Goal: Complete application form: Complete application form

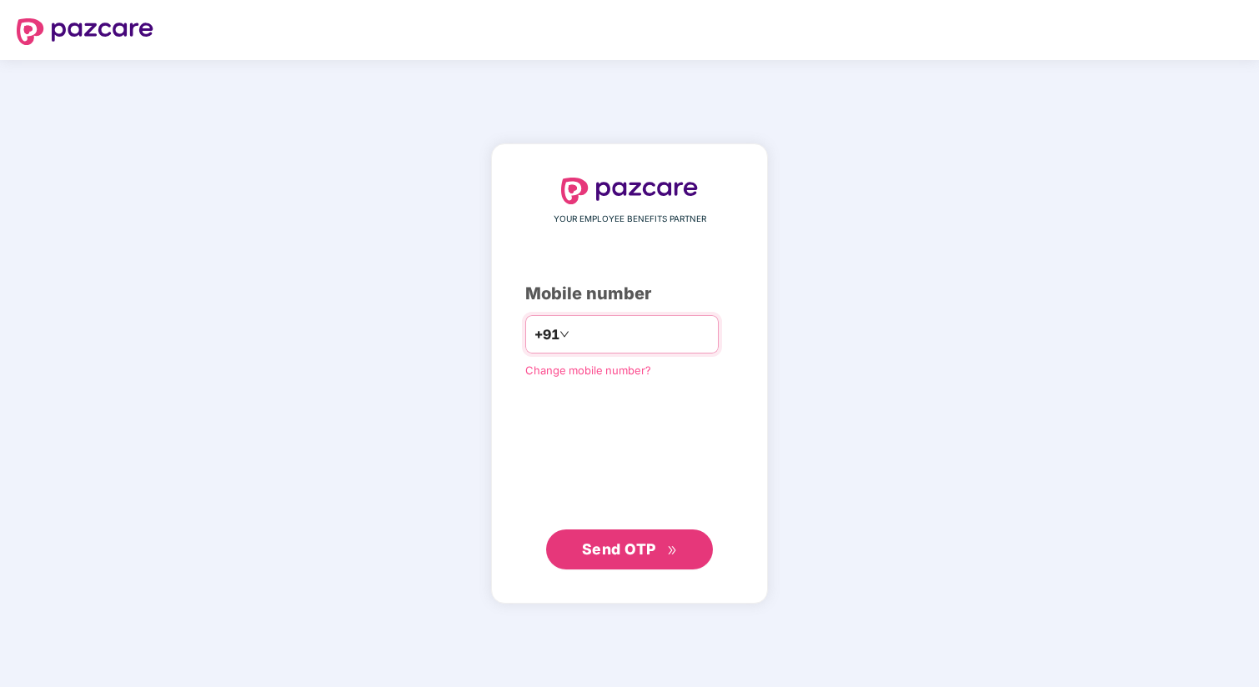
click at [603, 340] on input "number" at bounding box center [641, 334] width 137 height 27
click at [584, 337] on input "**********" at bounding box center [641, 334] width 137 height 27
click at [579, 337] on input "**********" at bounding box center [641, 334] width 137 height 27
type input "**********"
click at [633, 559] on span "Send OTP" at bounding box center [630, 549] width 96 height 23
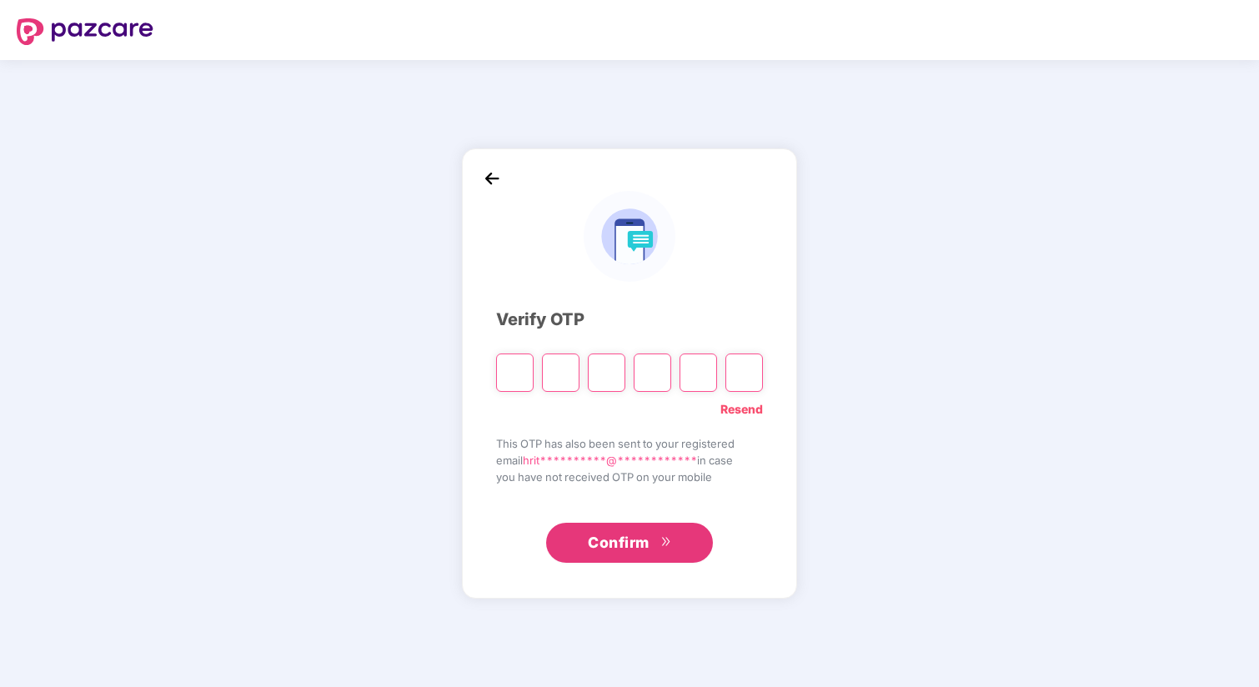
type input "*"
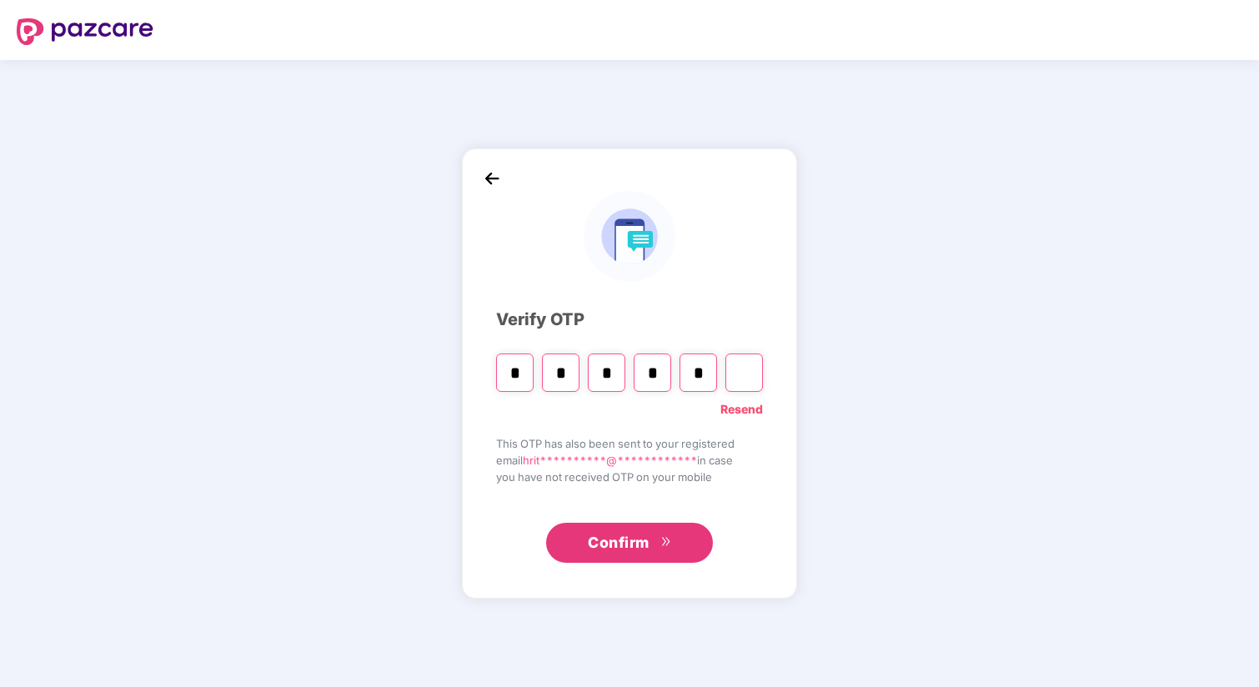
type input "*"
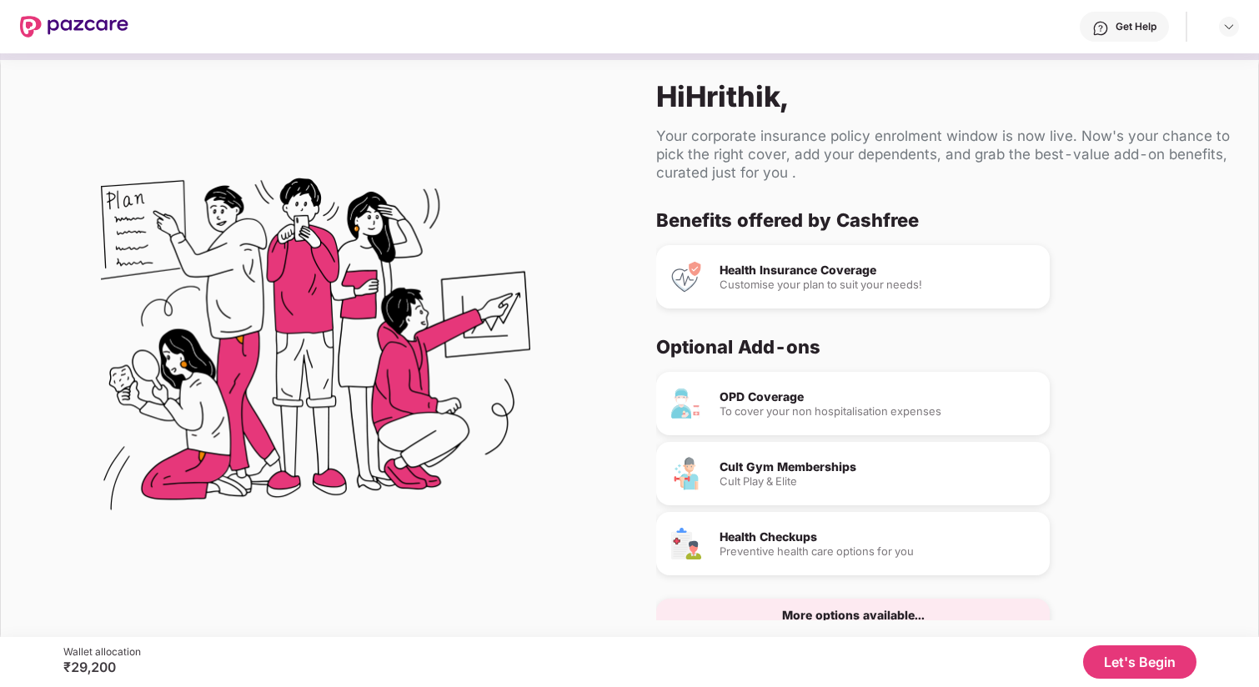
click at [785, 279] on div "Customise your plan to suit your needs!" at bounding box center [877, 284] width 317 height 11
click at [797, 276] on div "Health Insurance Coverage Customise your plan to suit your needs!" at bounding box center [877, 277] width 317 height 26
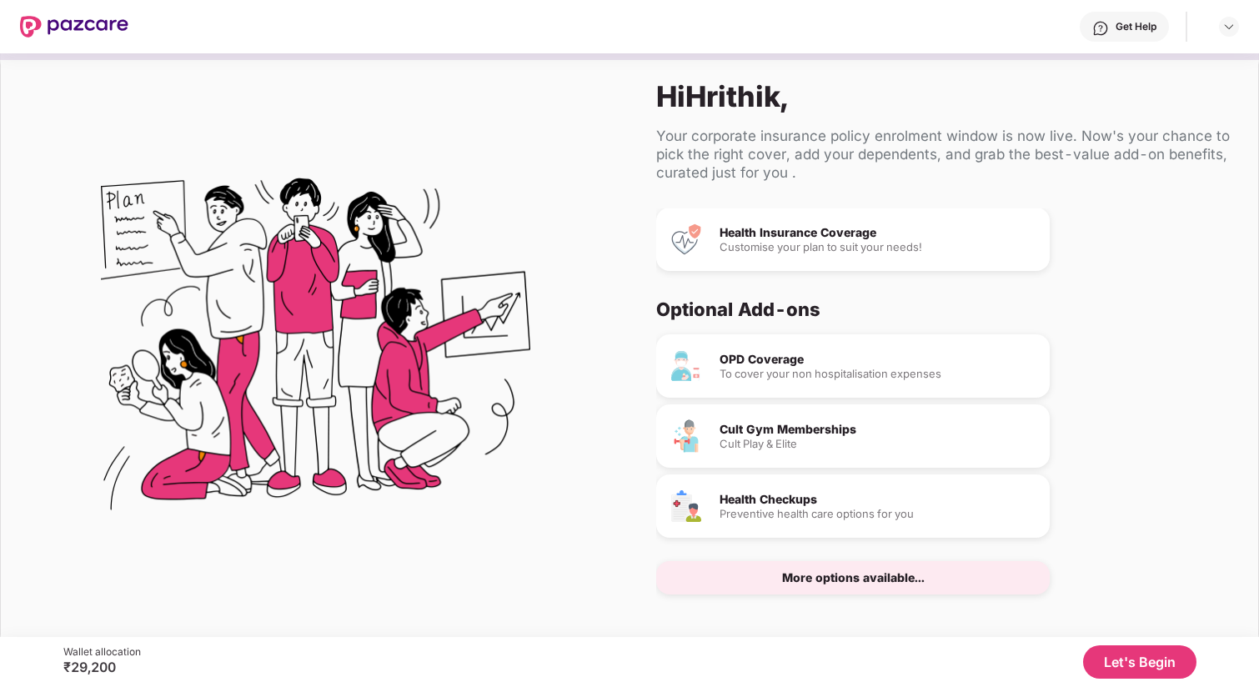
click at [1172, 652] on button "Let's Begin" at bounding box center [1139, 661] width 113 height 33
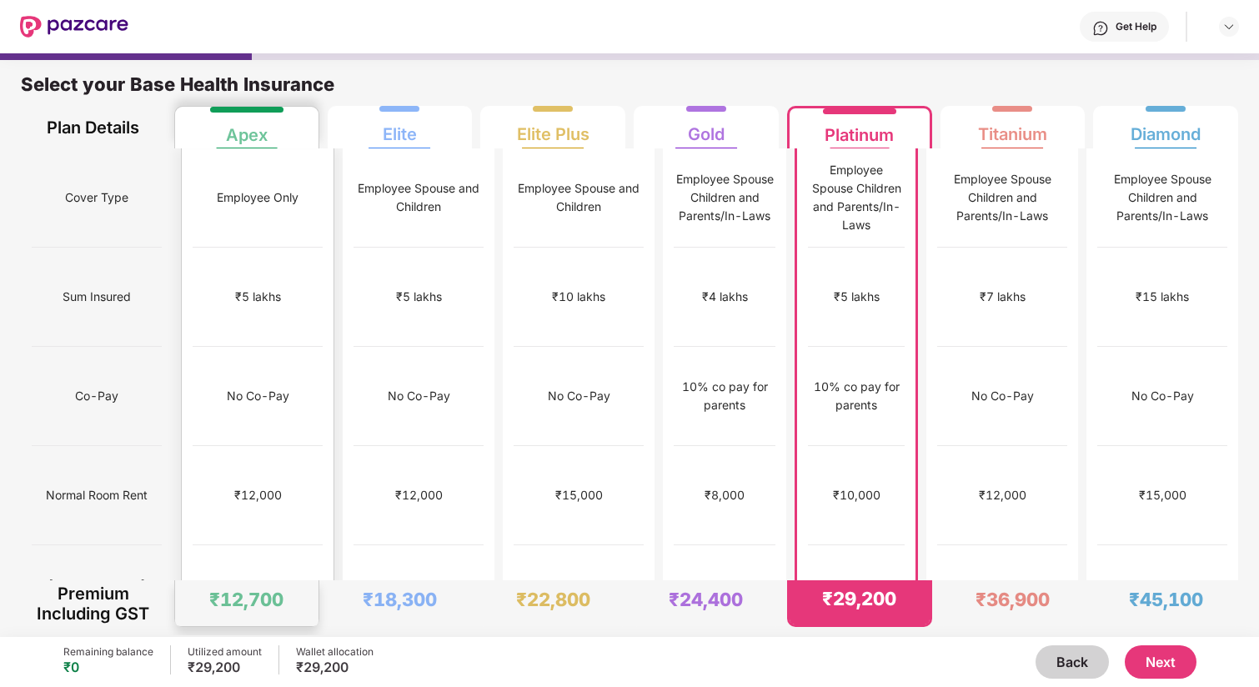
click at [243, 545] on div "No limit" at bounding box center [258, 594] width 130 height 99
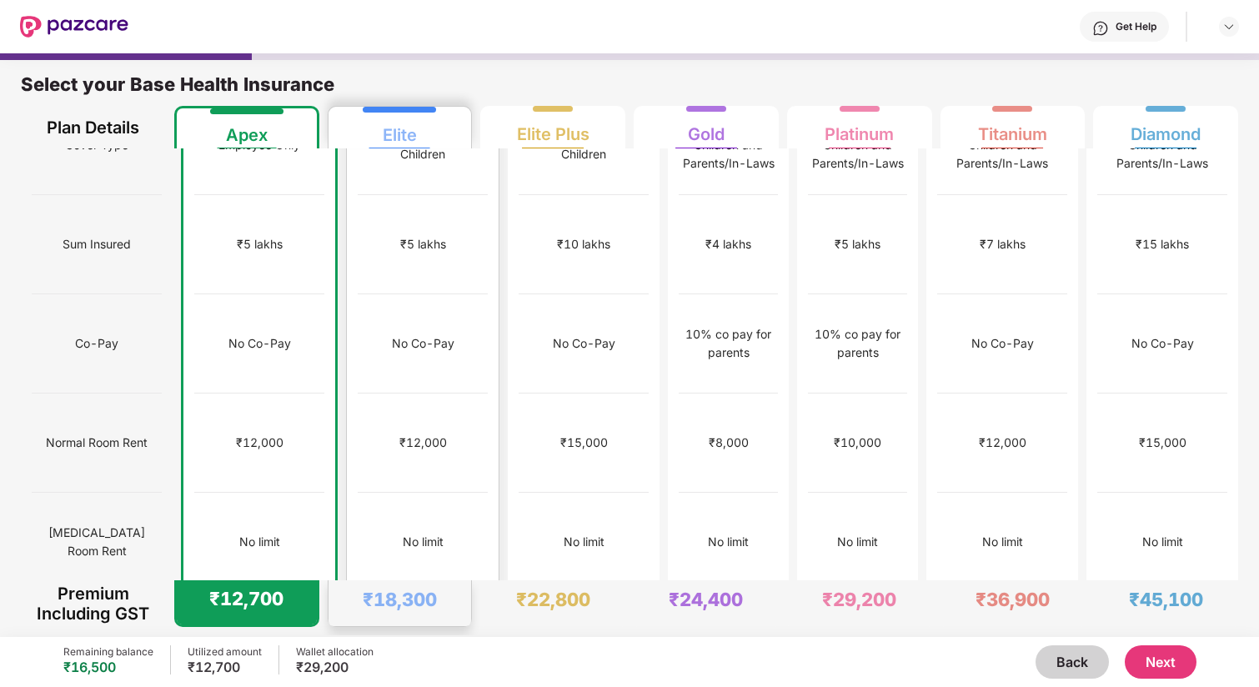
scroll to position [0, 0]
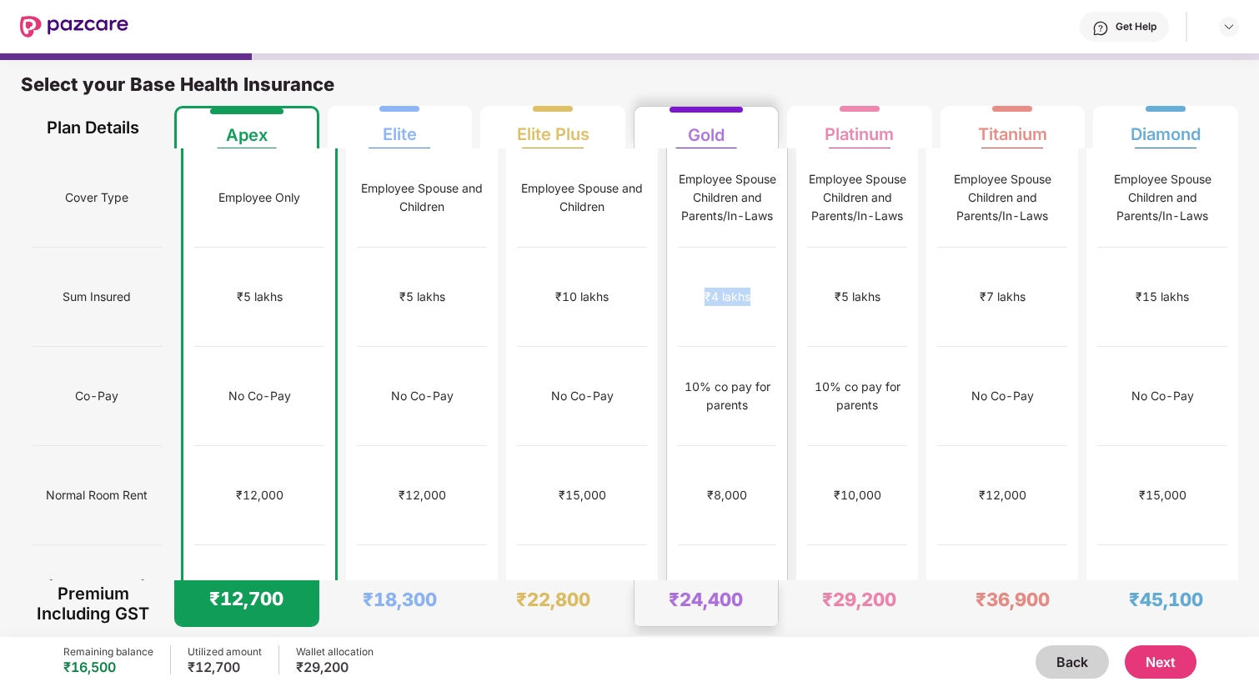
drag, startPoint x: 729, startPoint y: 268, endPoint x: 679, endPoint y: 268, distance: 49.2
click at [679, 268] on div "₹4 lakhs" at bounding box center [727, 297] width 98 height 99
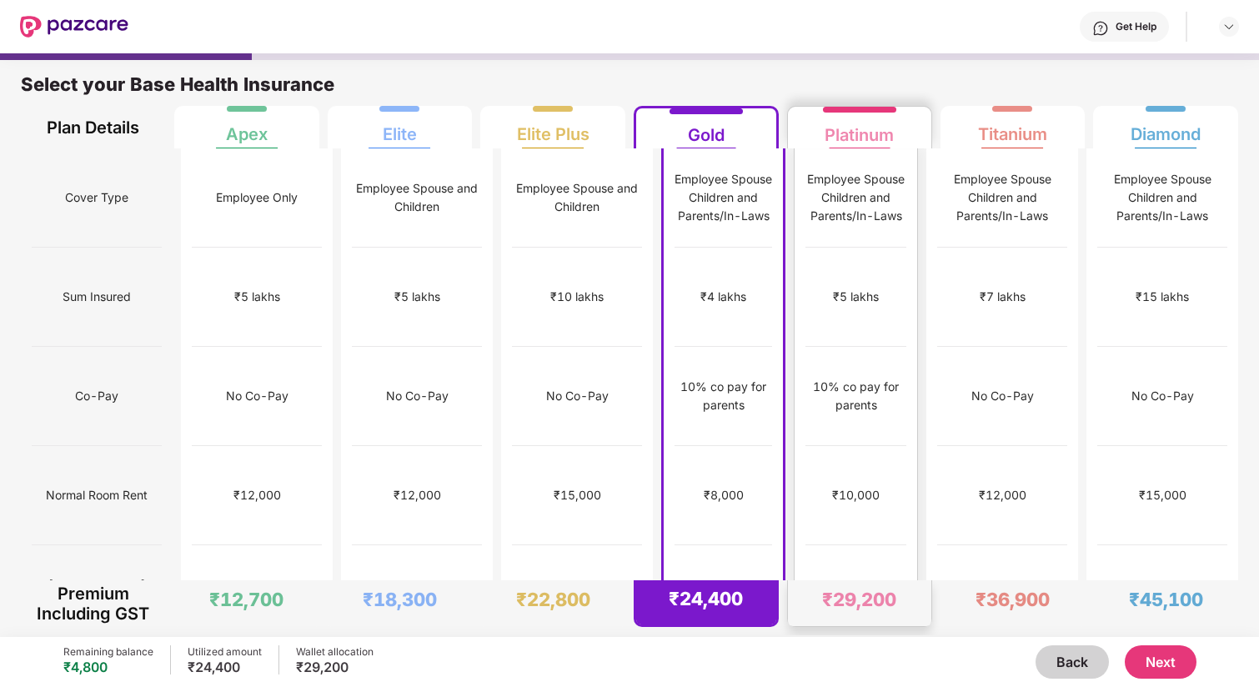
click at [821, 273] on div "₹5 lakhs" at bounding box center [855, 297] width 101 height 99
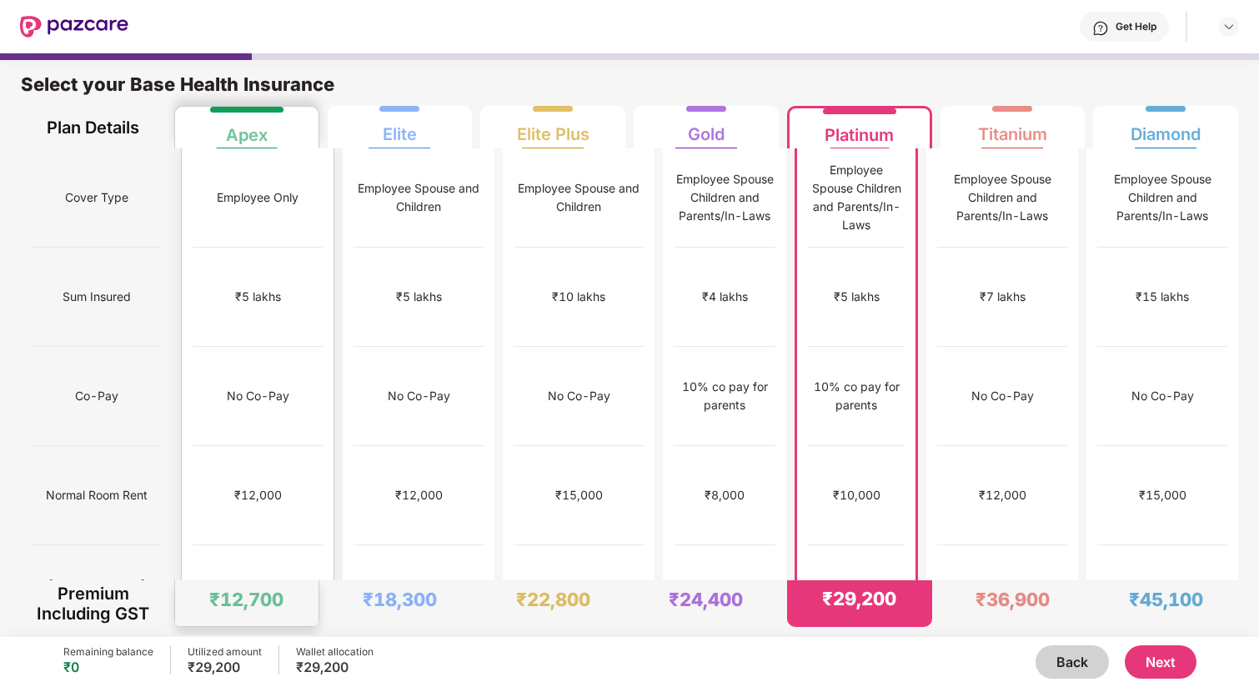
click at [233, 202] on div "Employee Only" at bounding box center [258, 197] width 130 height 99
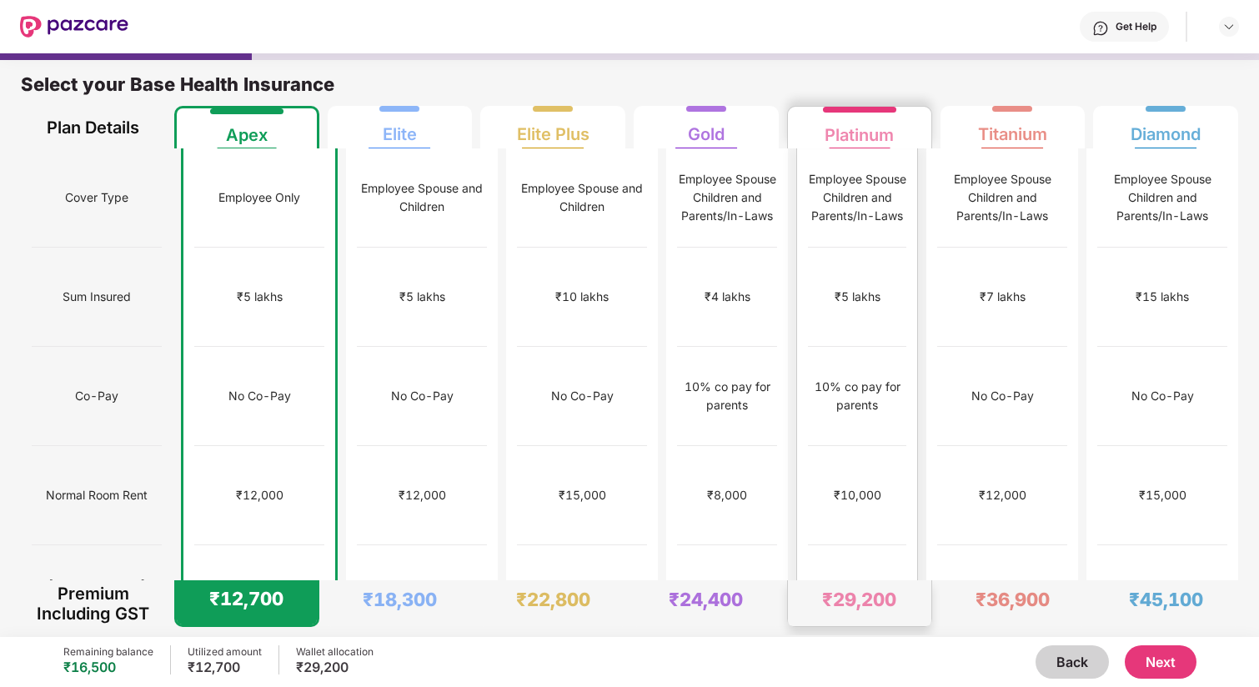
click at [835, 254] on div "₹5 lakhs" at bounding box center [857, 297] width 98 height 99
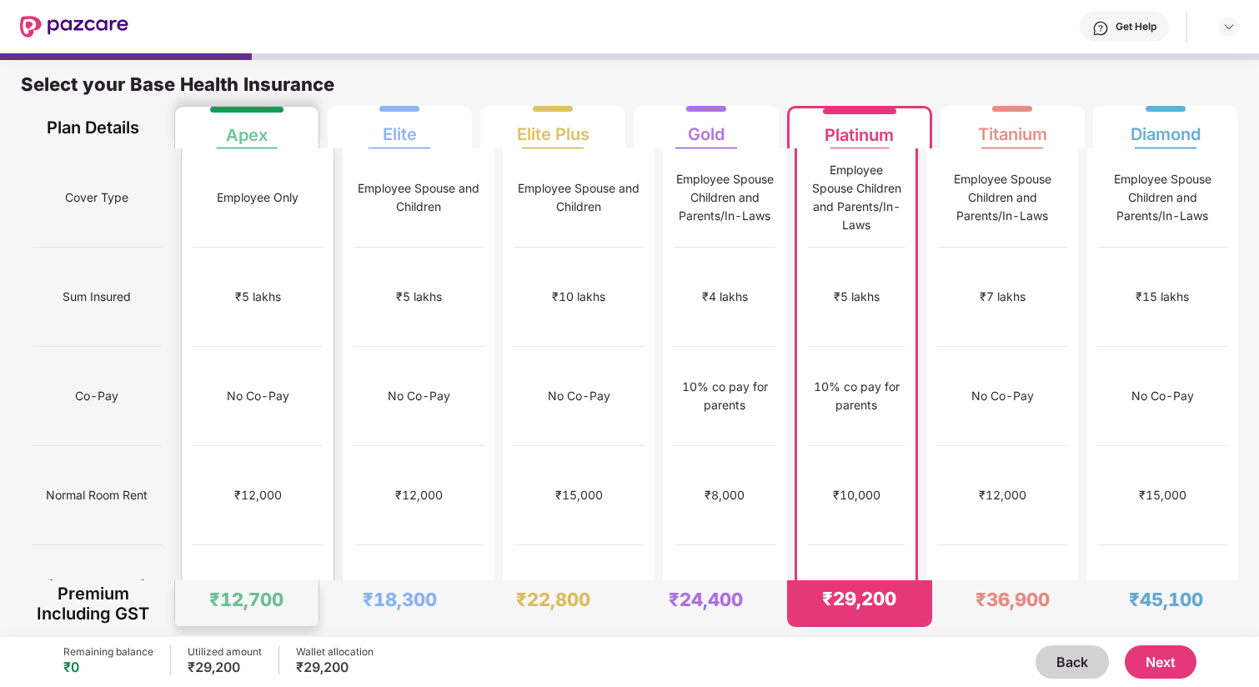
click at [250, 257] on div "₹5 lakhs" at bounding box center [258, 297] width 130 height 99
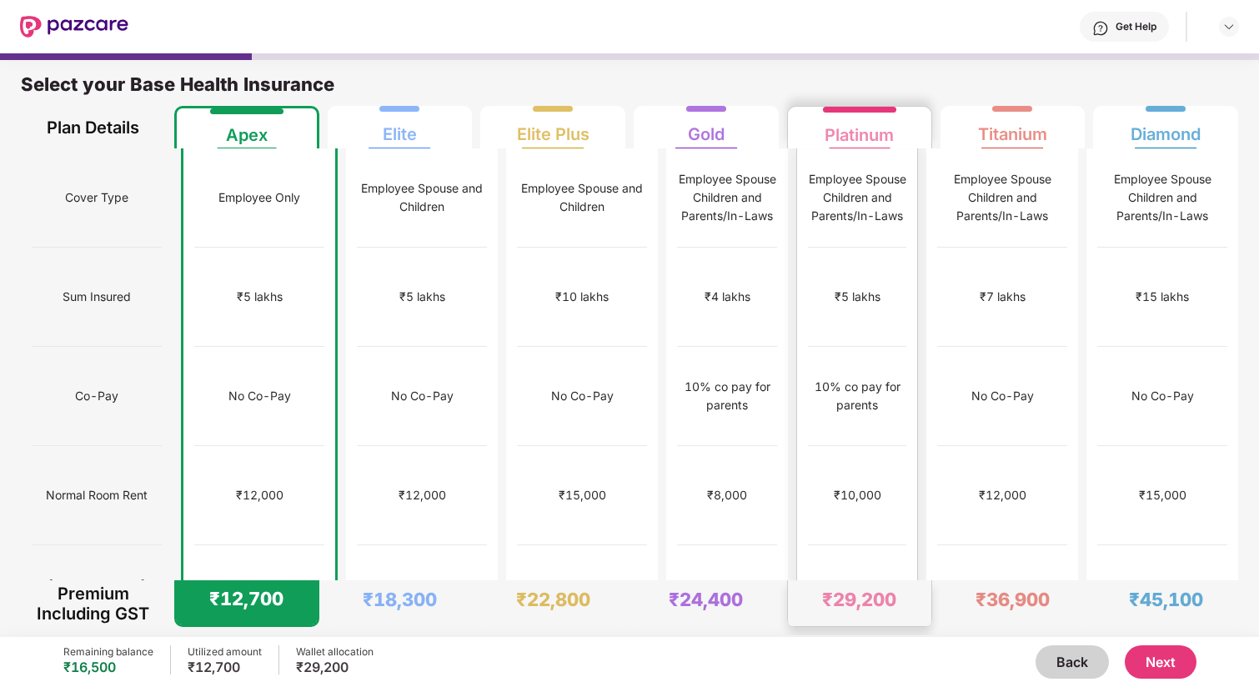
click at [886, 446] on div "₹10,000" at bounding box center [857, 495] width 98 height 99
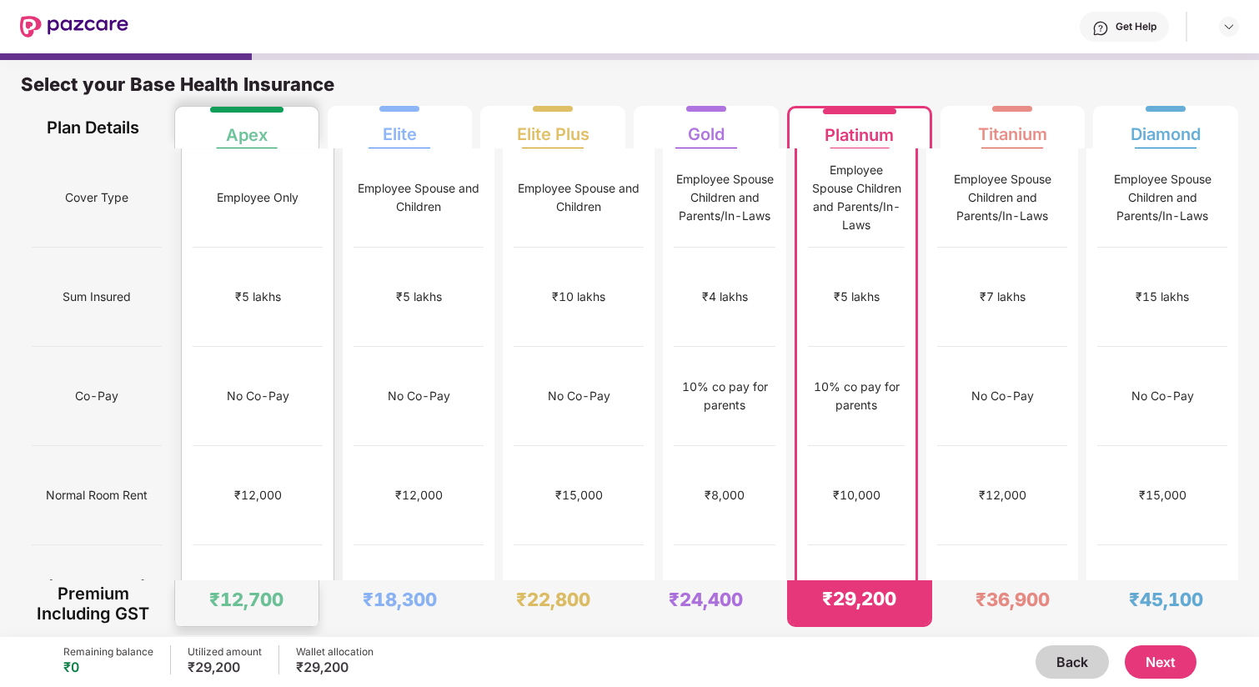
click at [272, 288] on div "₹5 lakhs" at bounding box center [258, 297] width 130 height 99
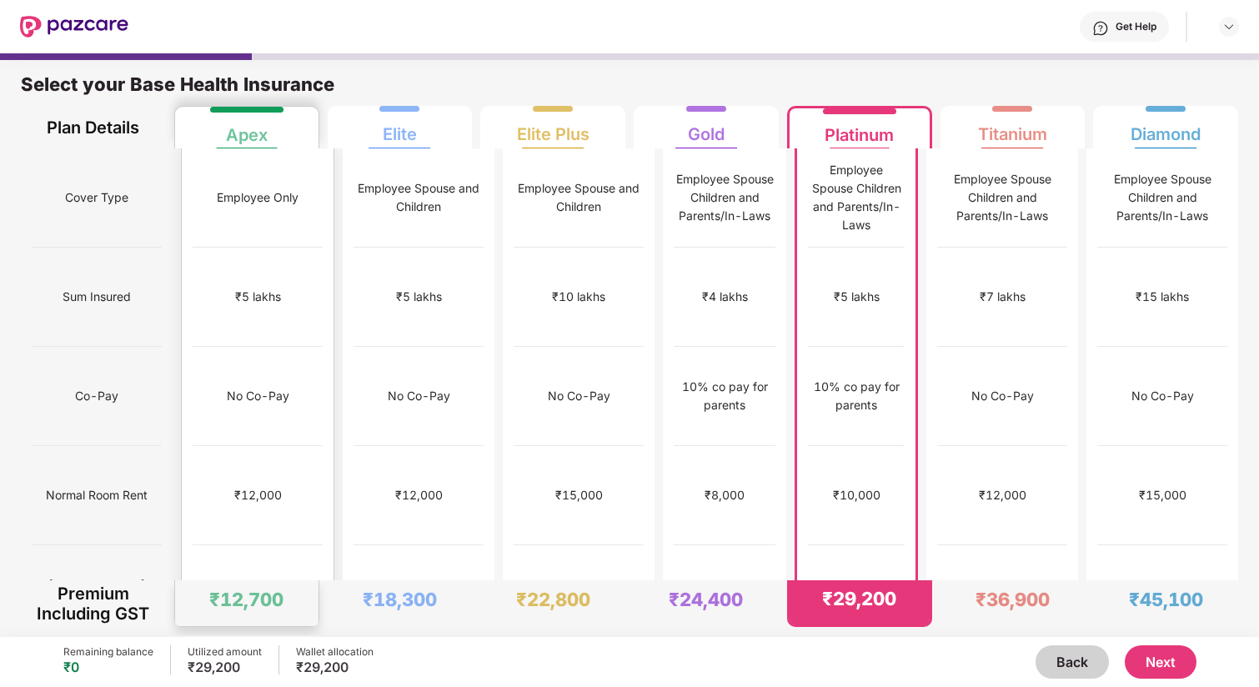
click at [277, 228] on div "Employee Only" at bounding box center [258, 197] width 130 height 99
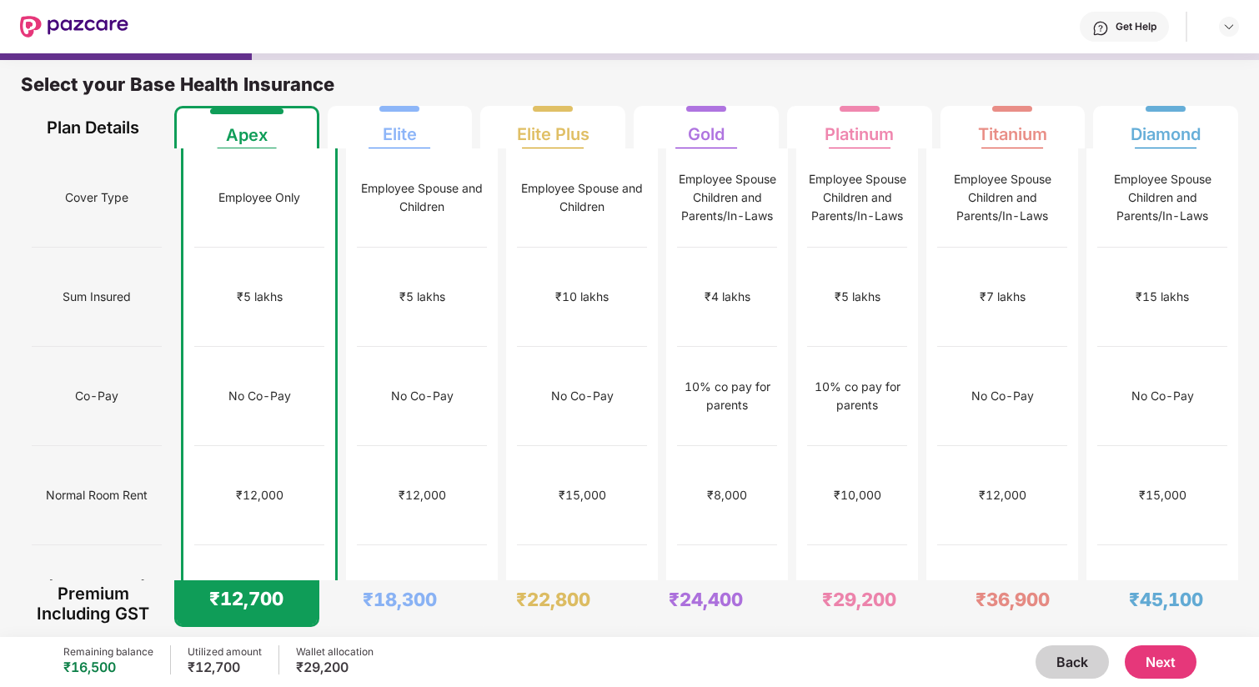
click at [1149, 664] on button "Next" at bounding box center [1161, 661] width 72 height 33
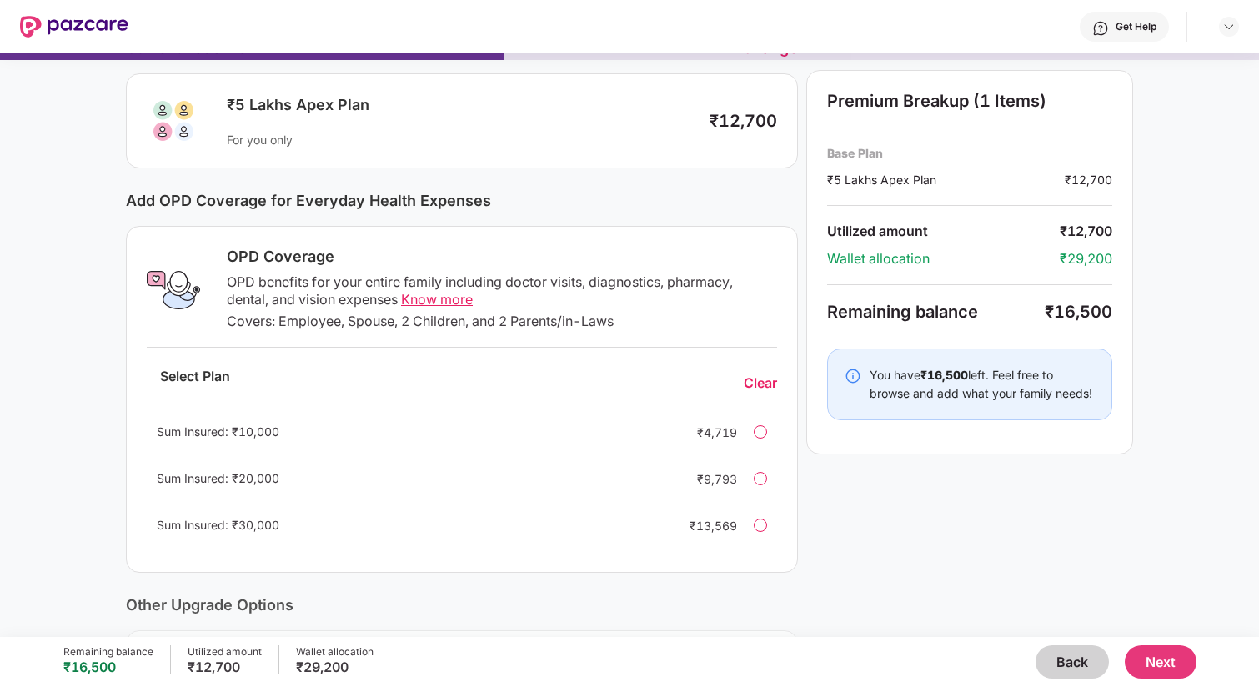
scroll to position [98, 0]
click at [427, 319] on div "Covers: Employee, Spouse, 2 Children, and 2 Parents/in-Laws" at bounding box center [502, 320] width 550 height 18
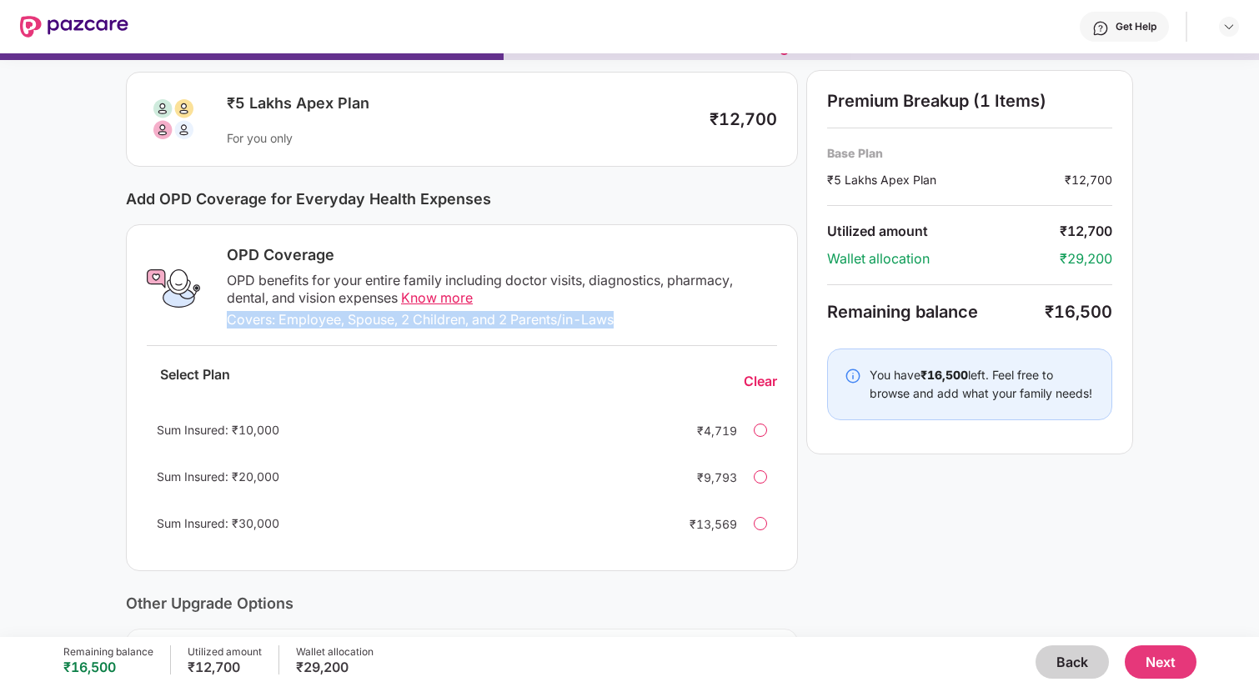
click at [427, 319] on div "Covers: Employee, Spouse, 2 Children, and 2 Parents/in-Laws" at bounding box center [502, 320] width 550 height 18
click at [302, 326] on div "Covers: Employee, Spouse, 2 Children, and 2 Parents/in-Laws" at bounding box center [502, 320] width 550 height 18
drag, startPoint x: 302, startPoint y: 326, endPoint x: 594, endPoint y: 321, distance: 292.7
click at [594, 321] on div "Covers: Employee, Spouse, 2 Children, and 2 Parents/in-Laws" at bounding box center [502, 320] width 550 height 18
click at [755, 480] on div at bounding box center [760, 476] width 13 height 13
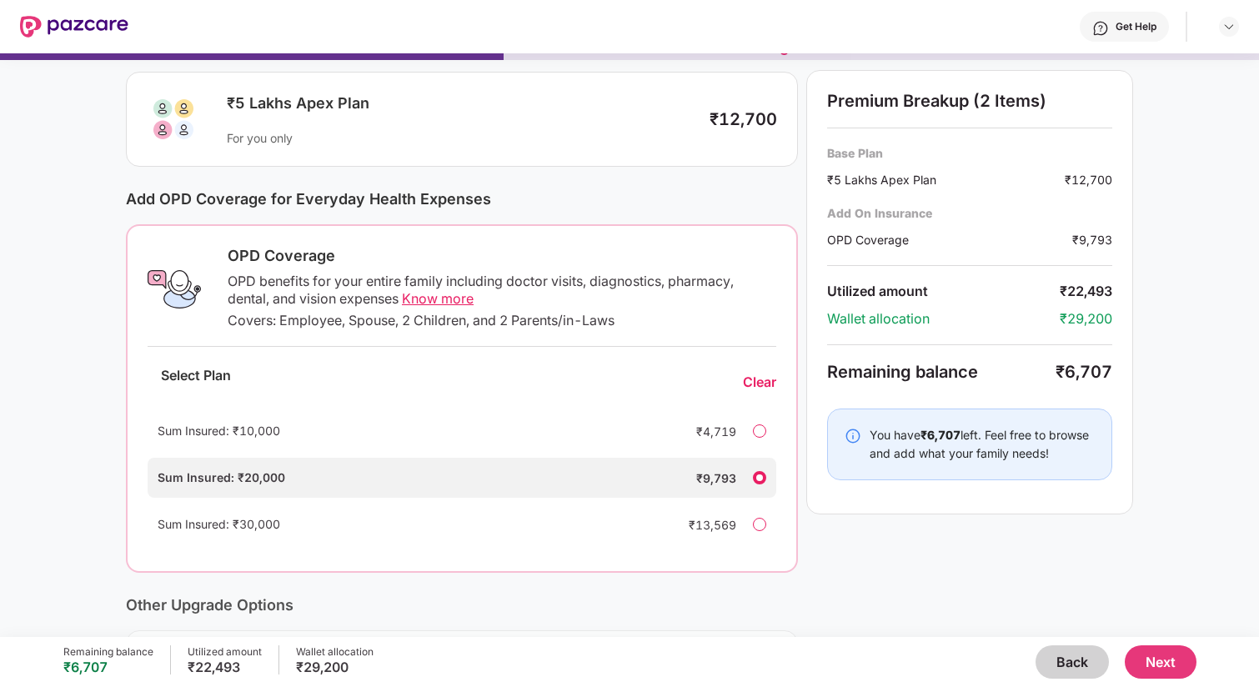
click at [1180, 659] on button "Next" at bounding box center [1161, 661] width 72 height 33
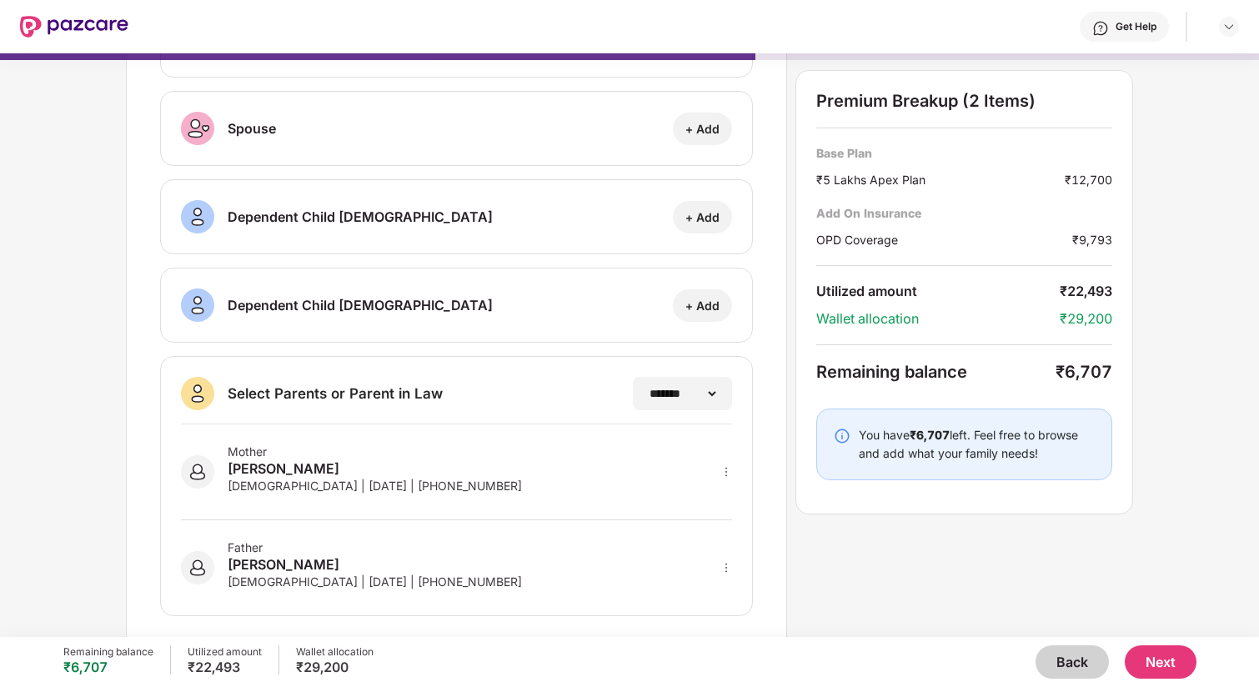
scroll to position [179, 0]
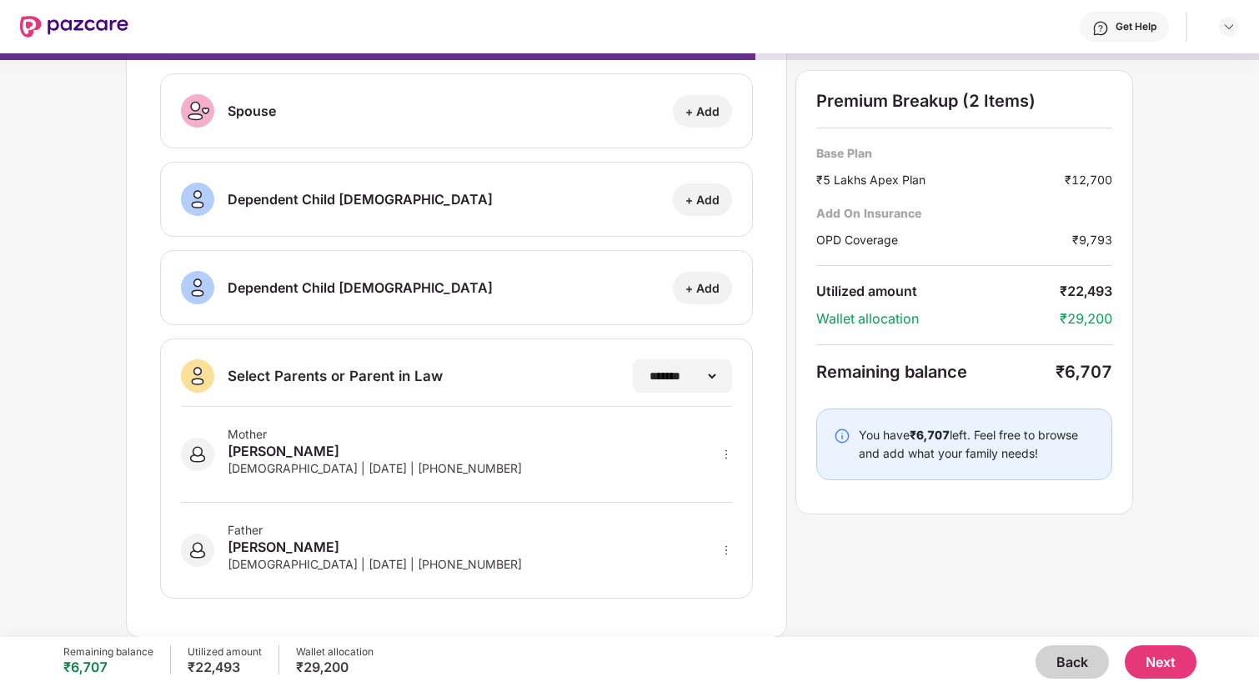
click at [1155, 683] on div "Remaining balance ₹6,707 Utilized amount ₹22,493 Wallet allocation ₹29,200 Back…" at bounding box center [629, 662] width 1133 height 50
click at [1155, 671] on button "Next" at bounding box center [1161, 661] width 72 height 33
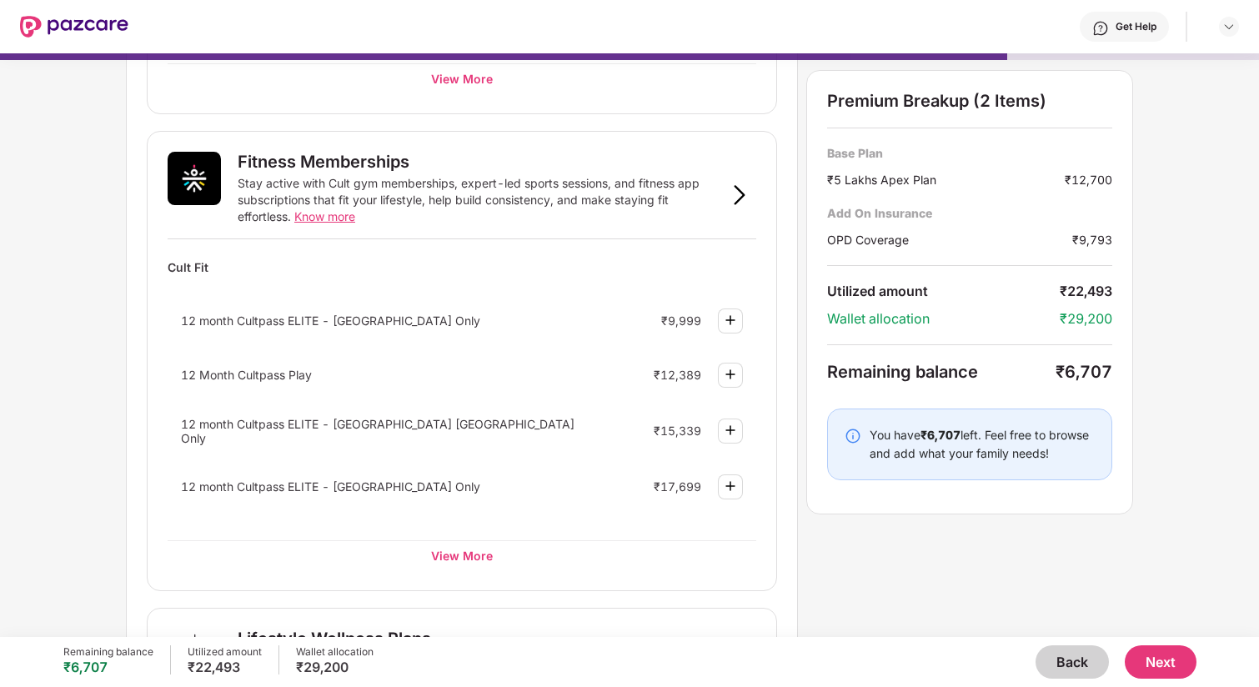
scroll to position [539, 0]
click at [464, 544] on div "View More" at bounding box center [462, 554] width 589 height 30
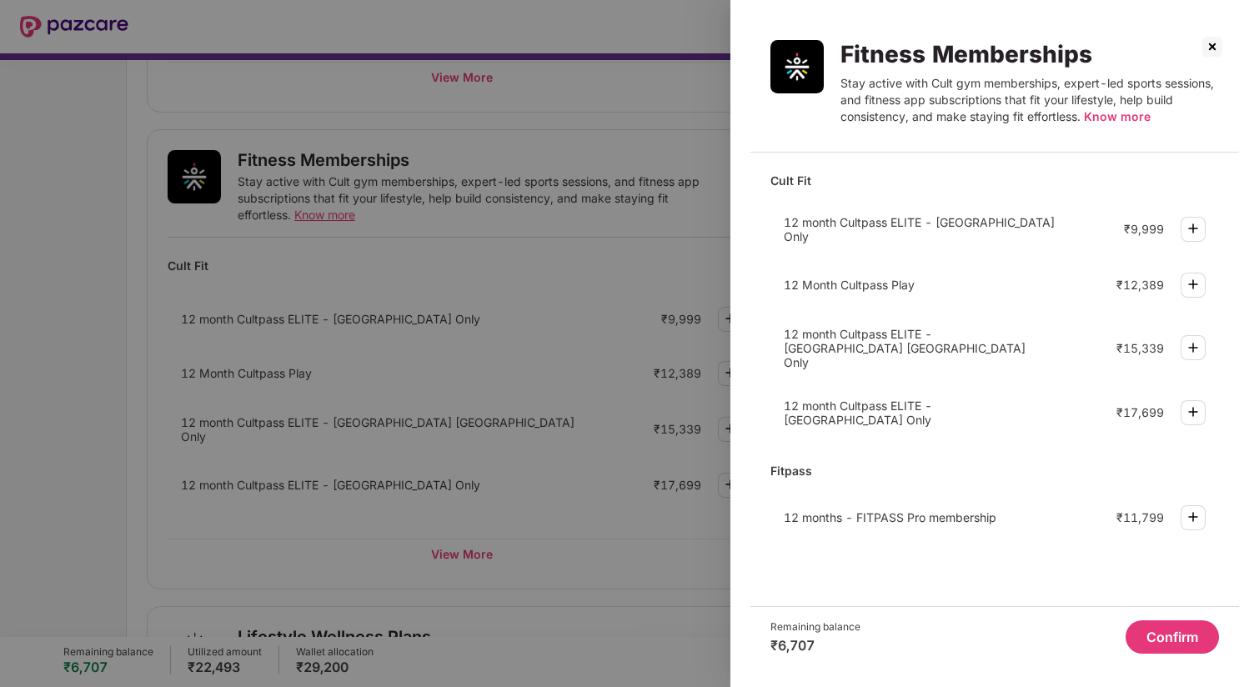
click at [1190, 233] on img at bounding box center [1193, 228] width 20 height 20
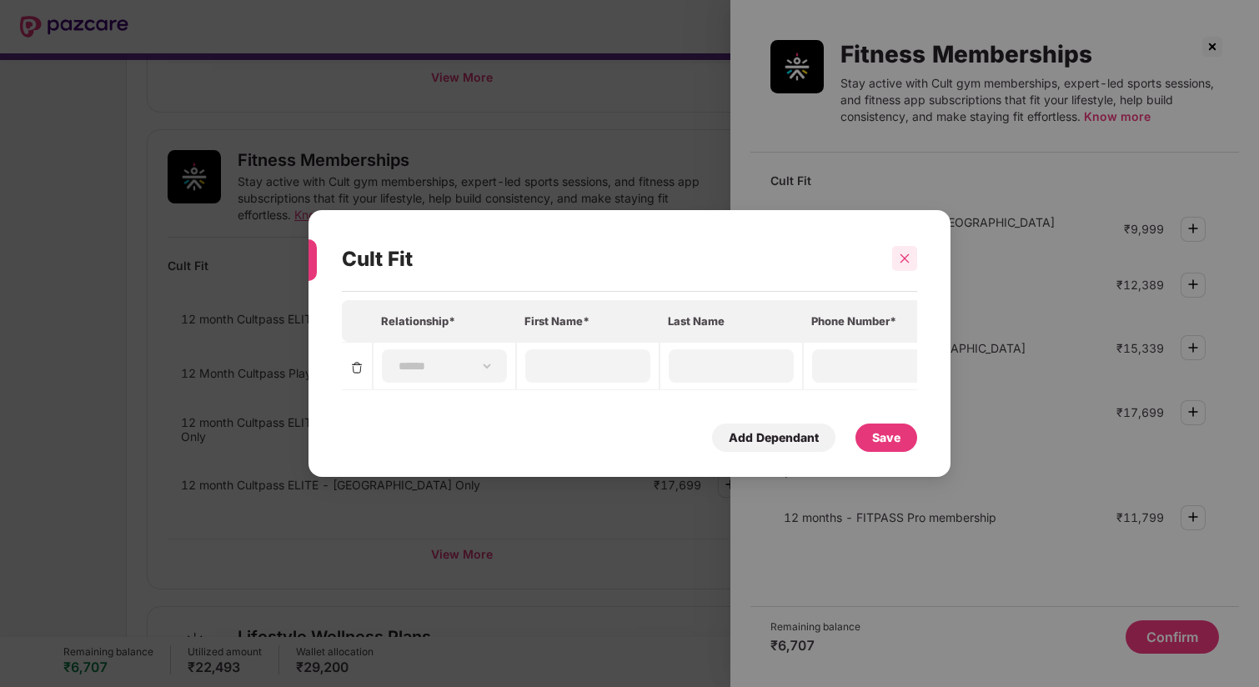
click at [910, 258] on icon "close" at bounding box center [905, 259] width 12 height 12
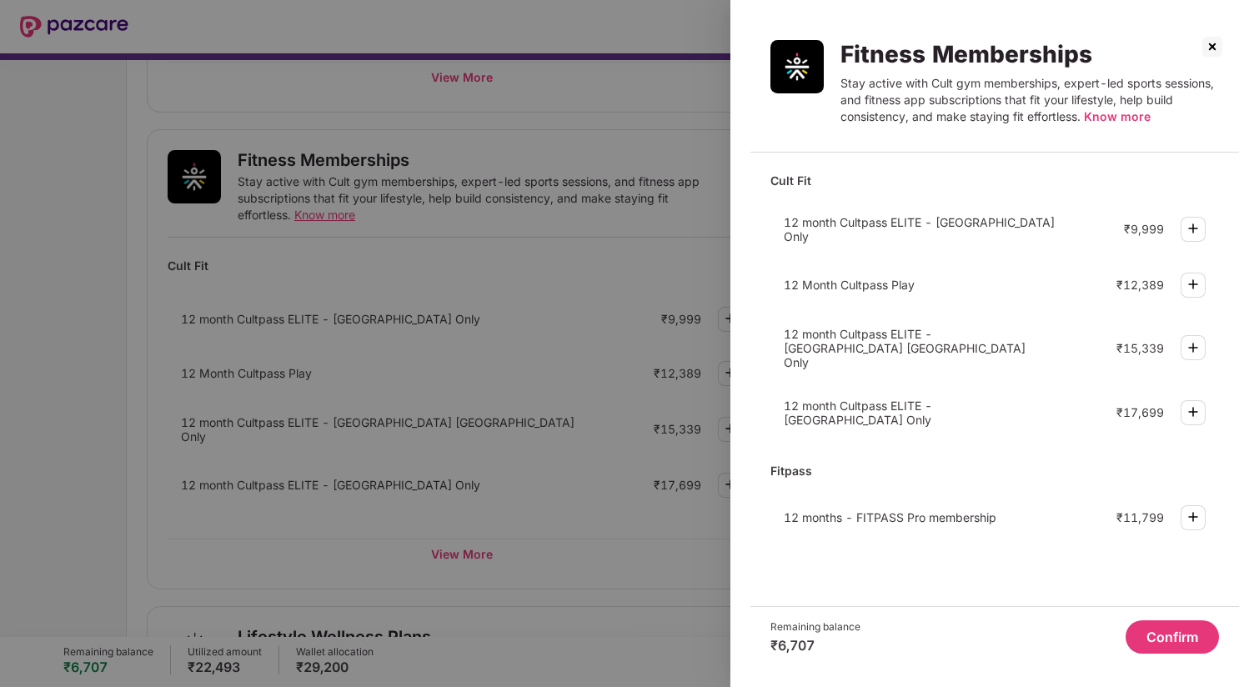
click at [1193, 231] on img at bounding box center [1193, 228] width 20 height 20
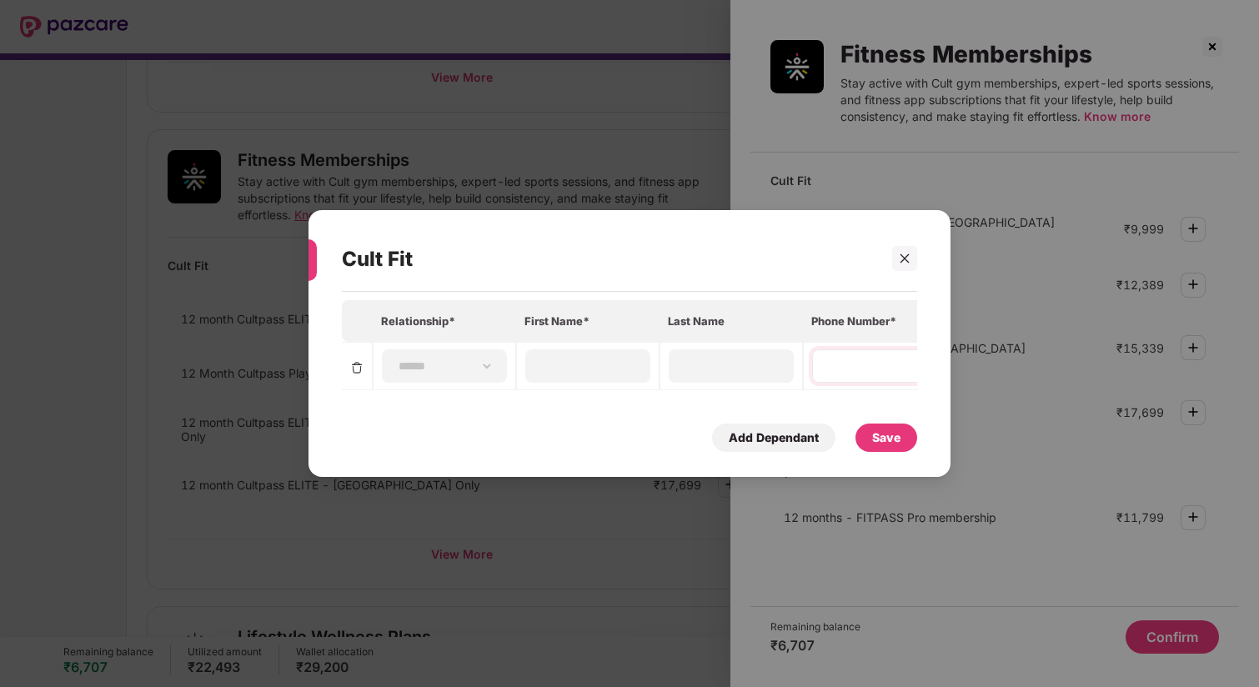
click at [854, 356] on div at bounding box center [874, 365] width 125 height 33
click at [853, 366] on input at bounding box center [874, 367] width 120 height 18
type input "**********"
type input "*******"
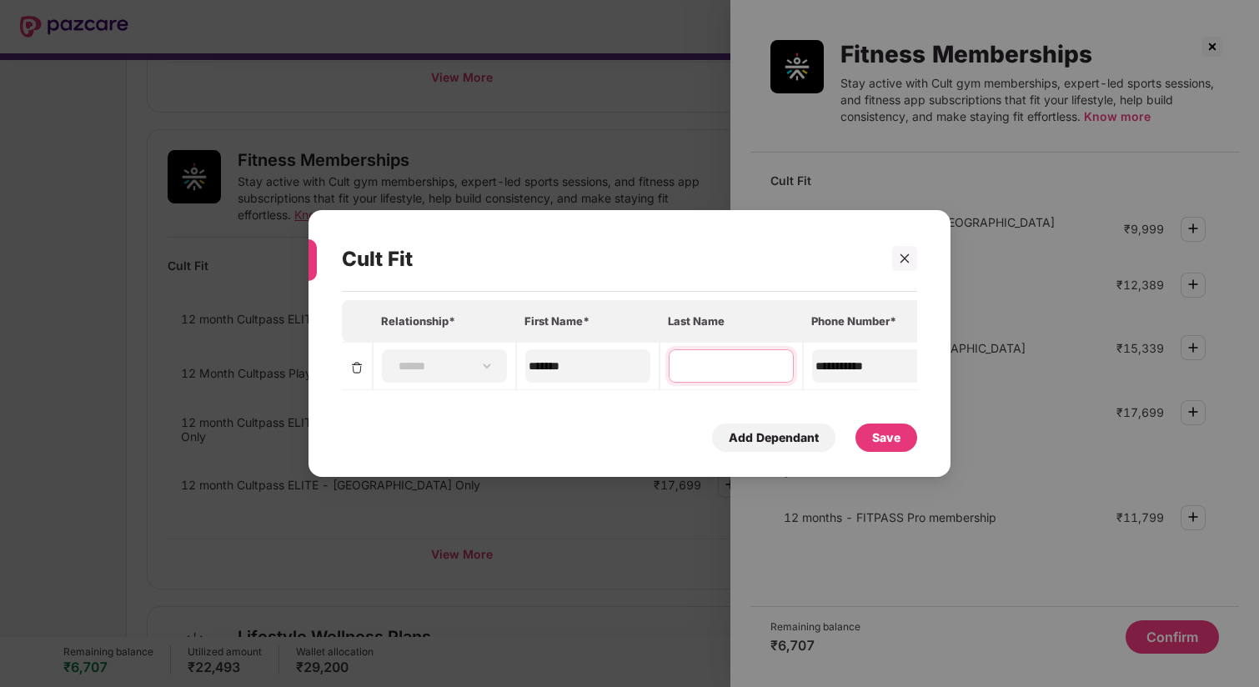
type input "******"
type input "**********"
click at [459, 363] on select "**********" at bounding box center [444, 365] width 97 height 13
select select "****"
type input "**********"
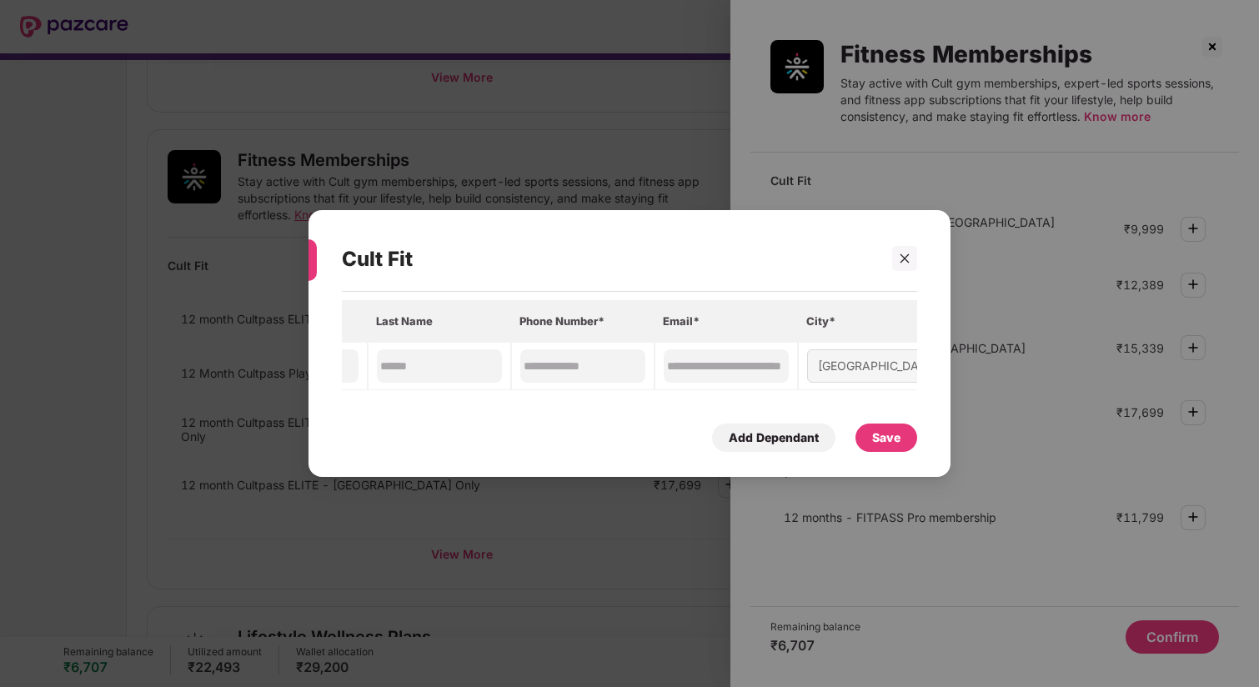
scroll to position [0, 310]
click at [897, 439] on div "Save" at bounding box center [886, 438] width 28 height 18
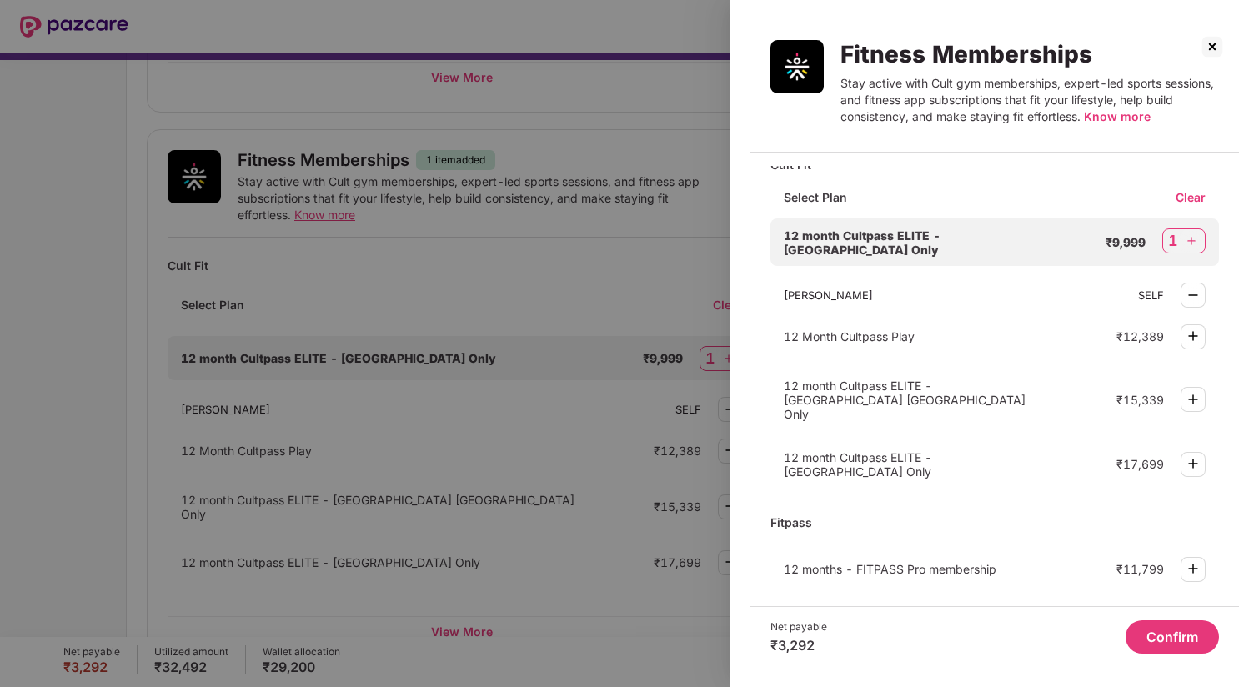
scroll to position [0, 0]
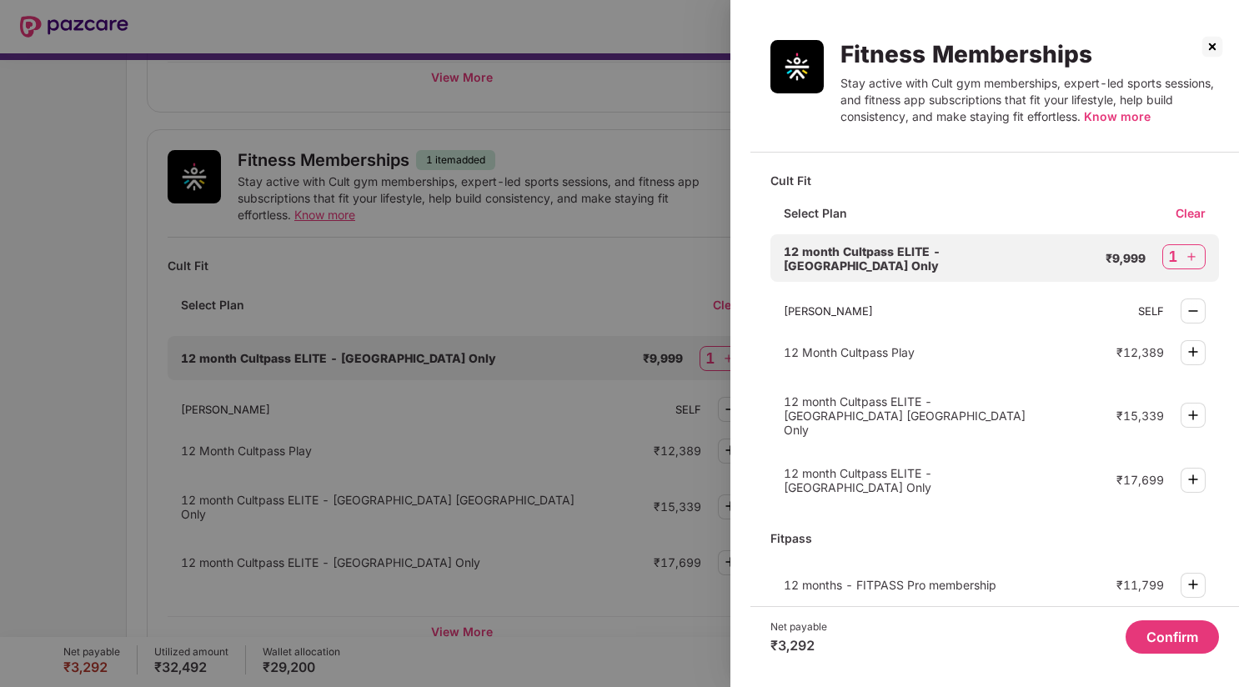
click at [1178, 630] on button "Confirm" at bounding box center [1171, 636] width 93 height 33
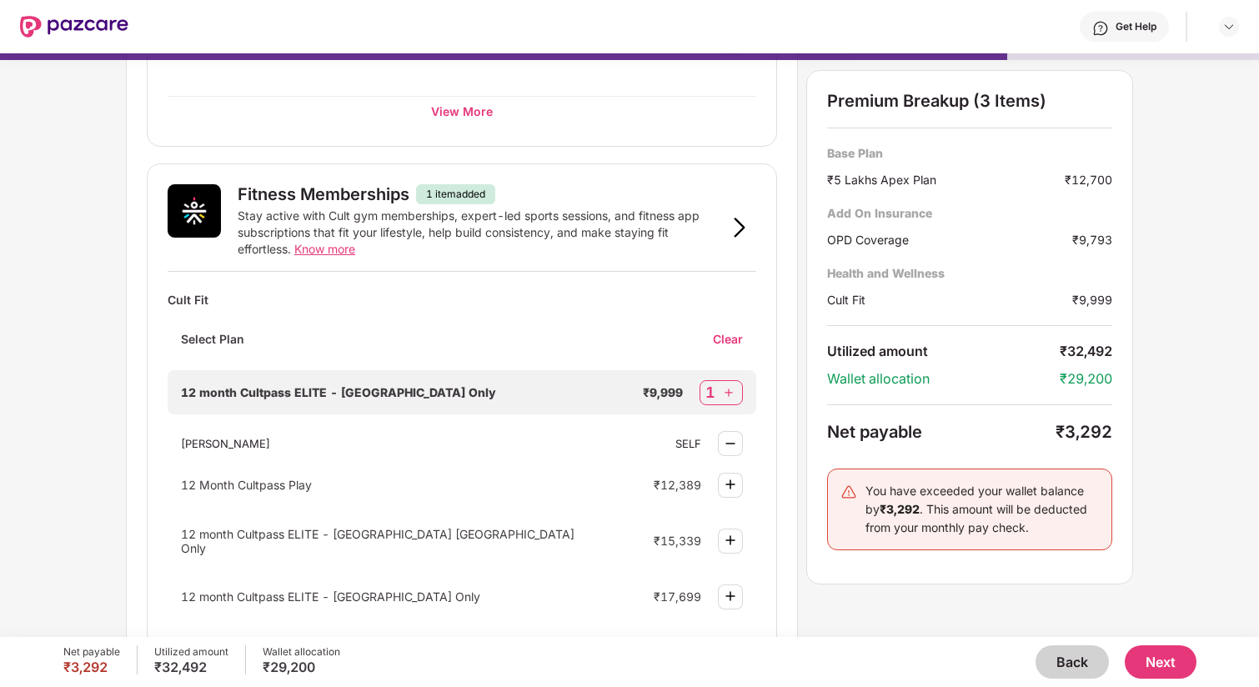
scroll to position [490, 0]
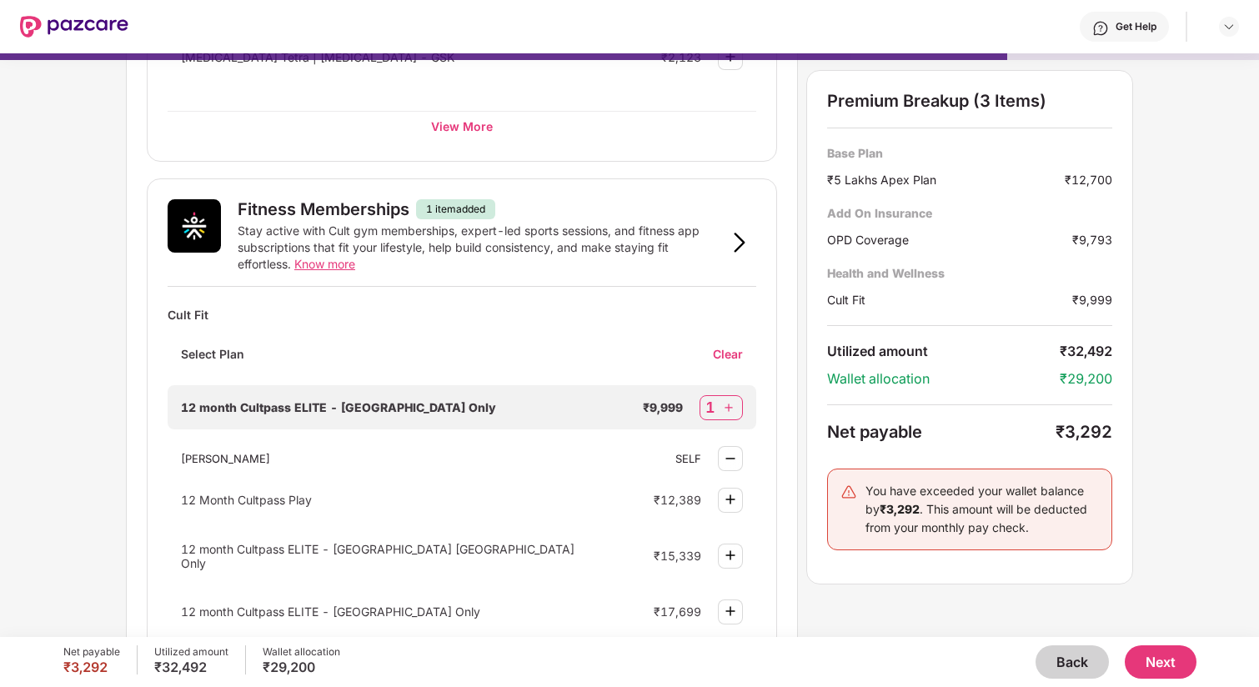
click at [1075, 661] on button "Back" at bounding box center [1071, 661] width 73 height 33
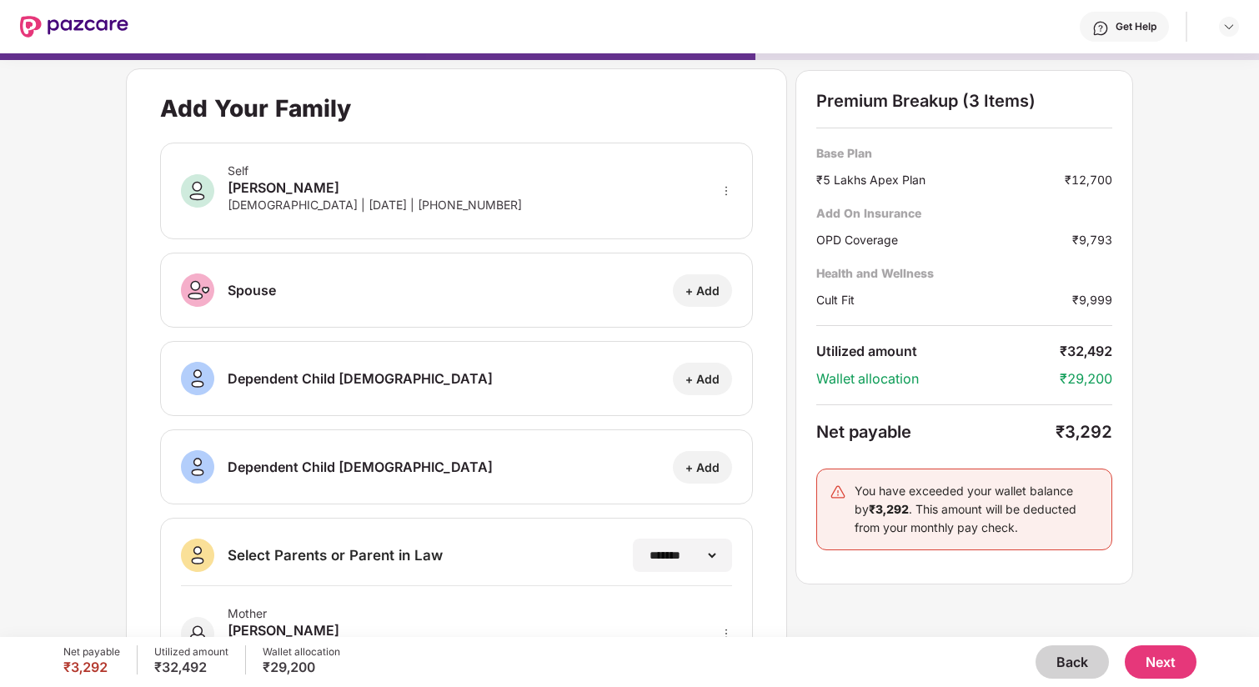
scroll to position [179, 0]
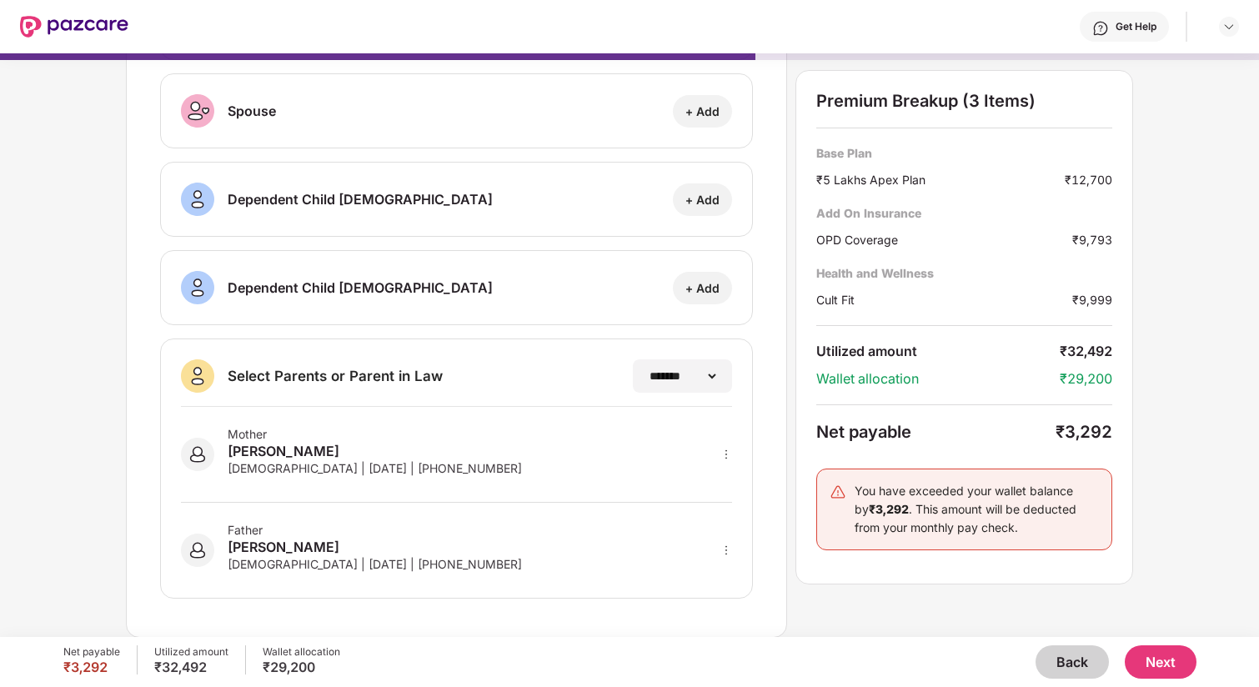
click at [1058, 660] on button "Back" at bounding box center [1071, 661] width 73 height 33
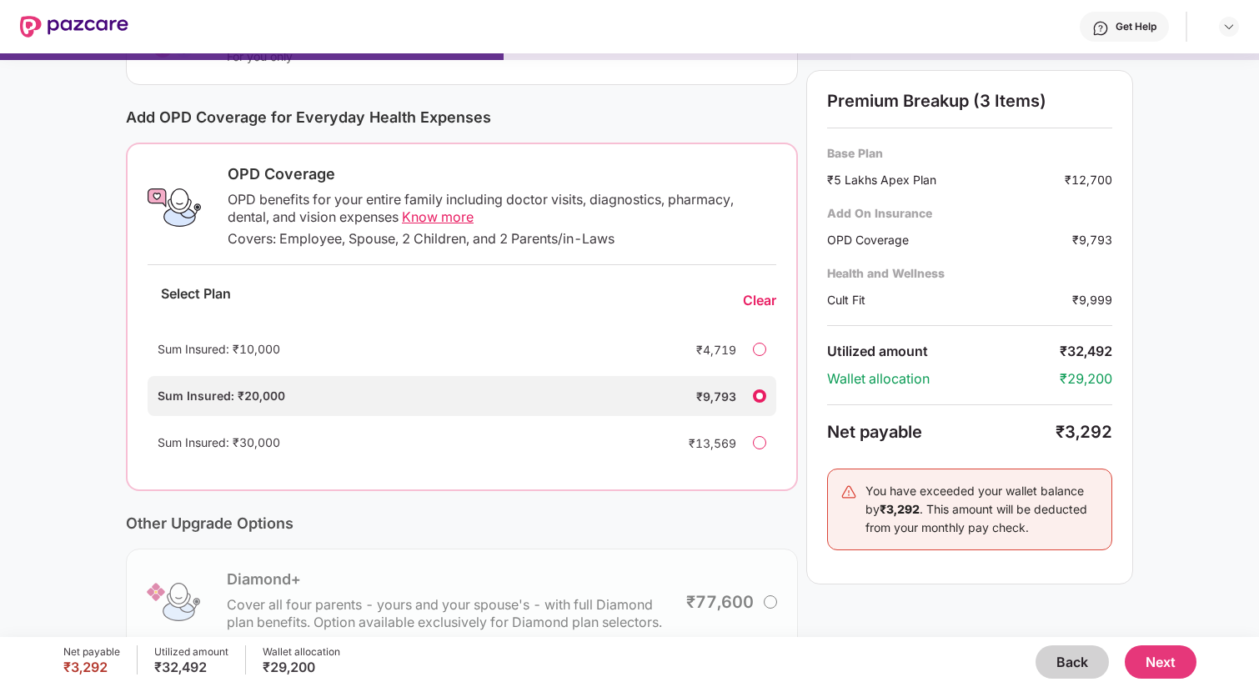
click at [758, 355] on div at bounding box center [759, 349] width 13 height 13
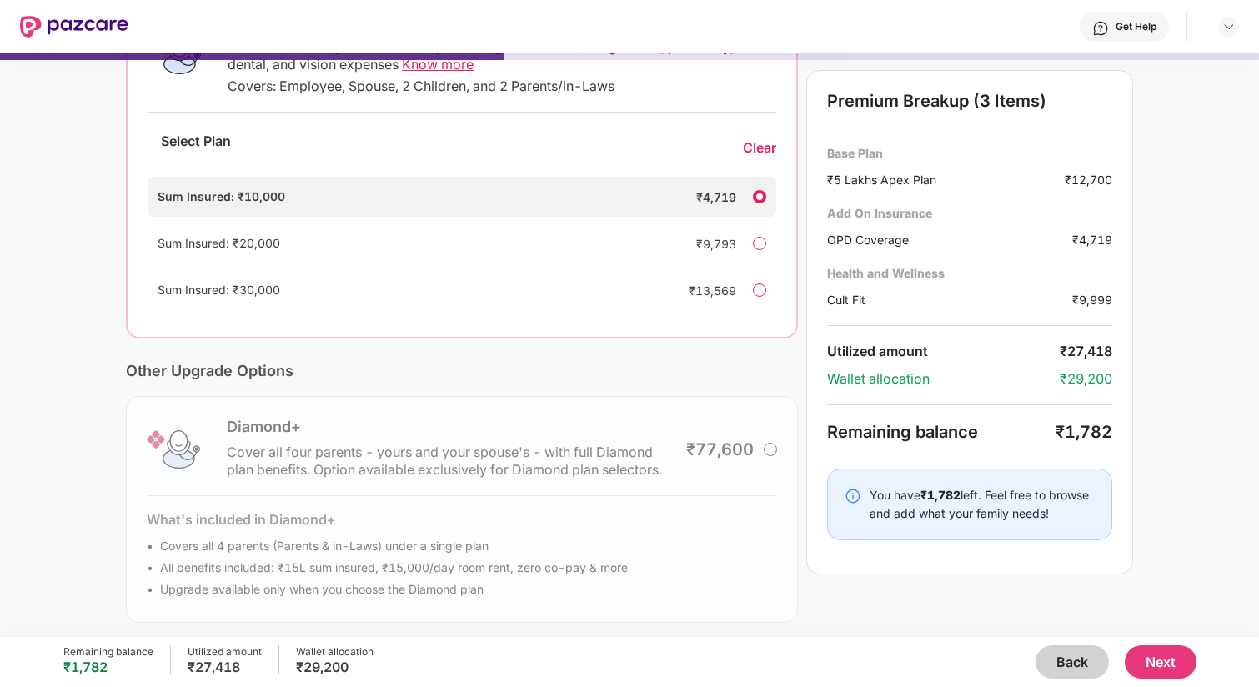
scroll to position [338, 0]
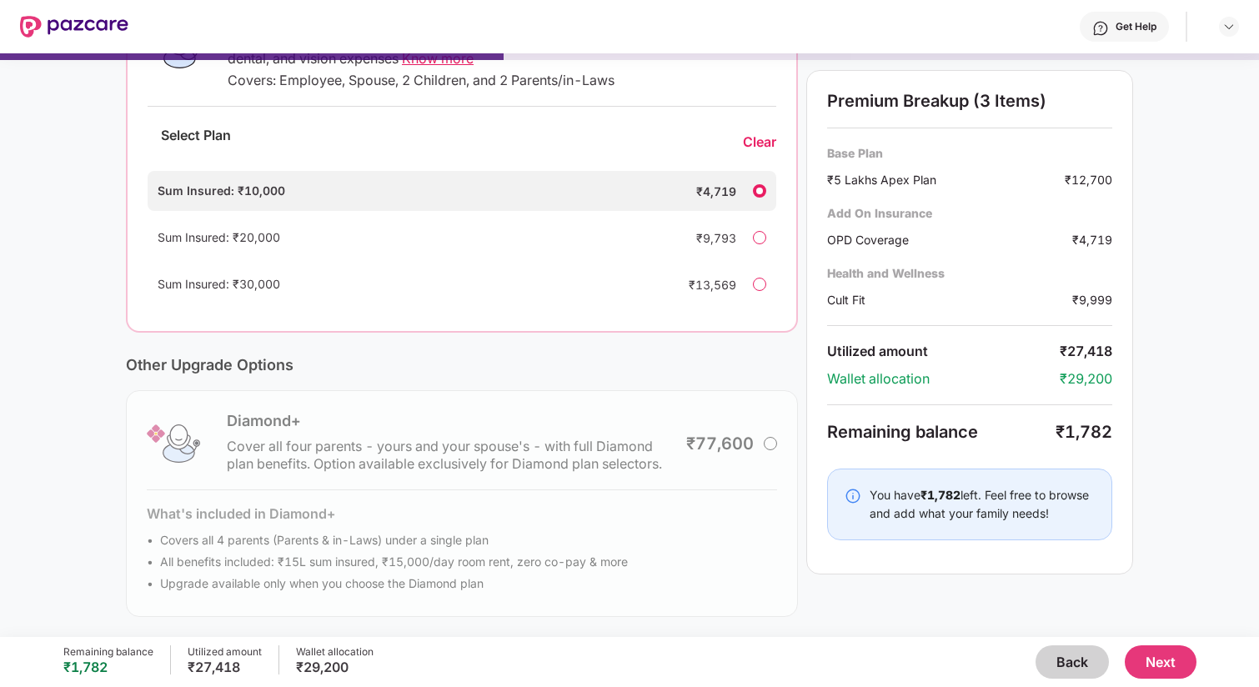
click at [1148, 661] on button "Next" at bounding box center [1161, 661] width 72 height 33
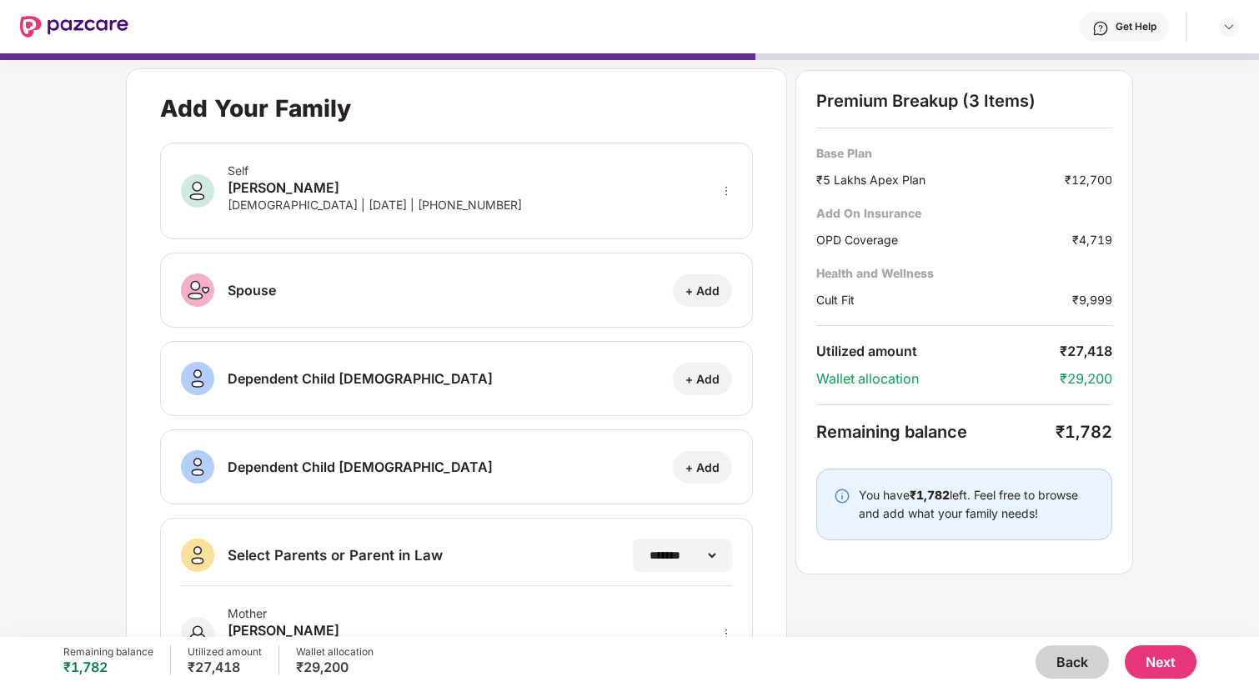
scroll to position [179, 0]
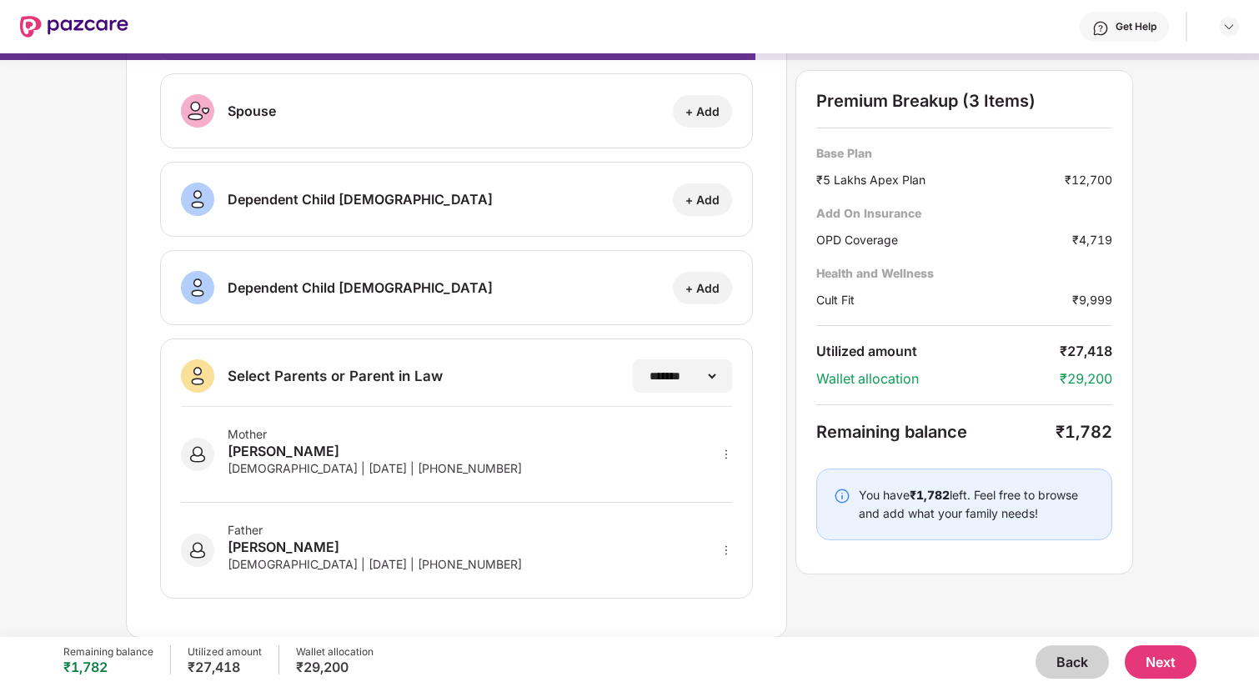
click at [1186, 659] on button "Next" at bounding box center [1161, 661] width 72 height 33
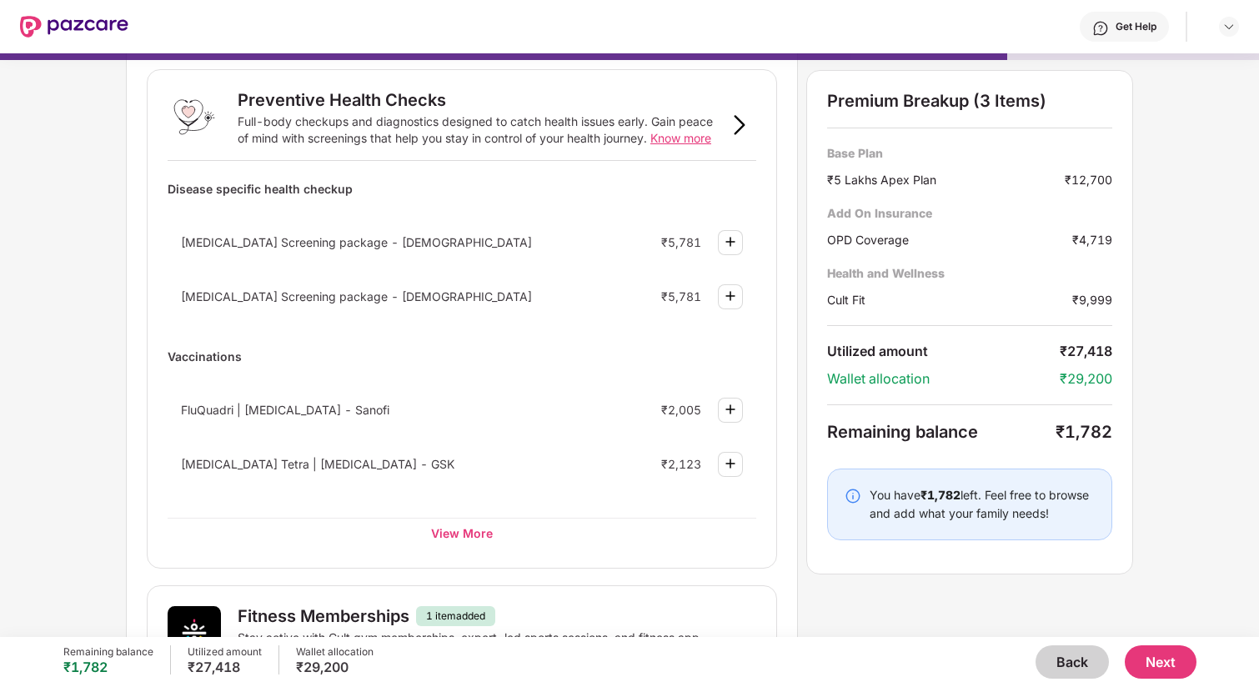
scroll to position [108, 0]
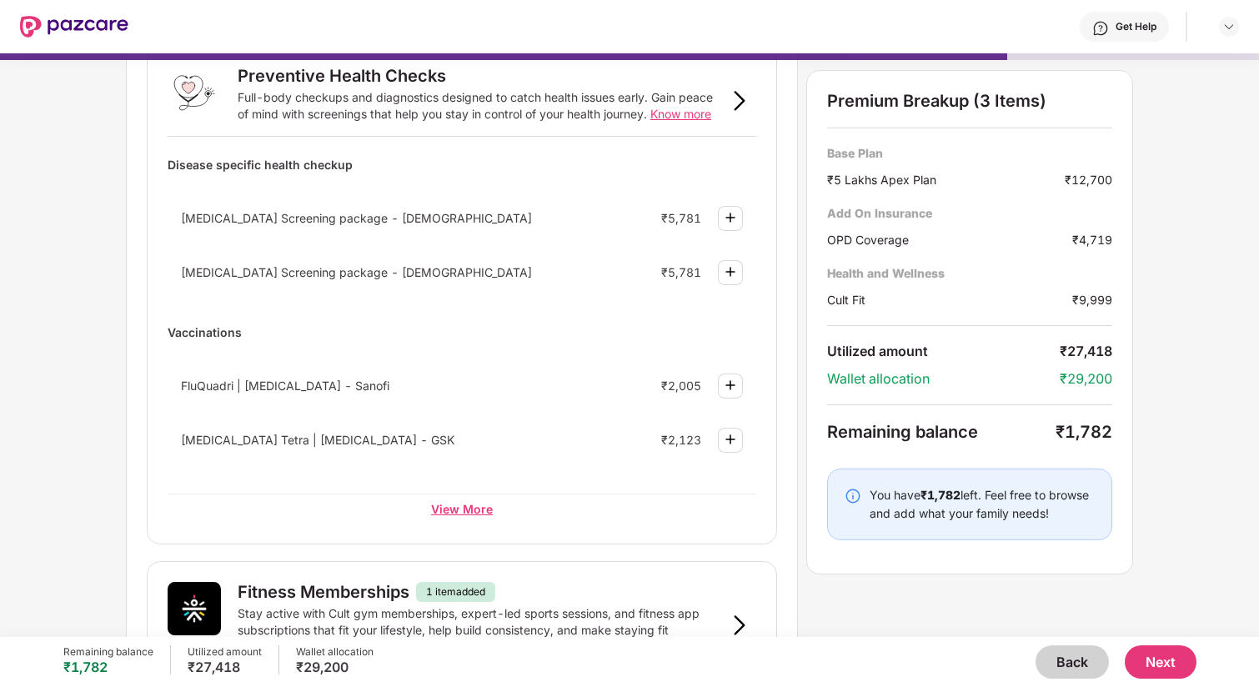
click at [497, 511] on div "View More" at bounding box center [462, 509] width 589 height 30
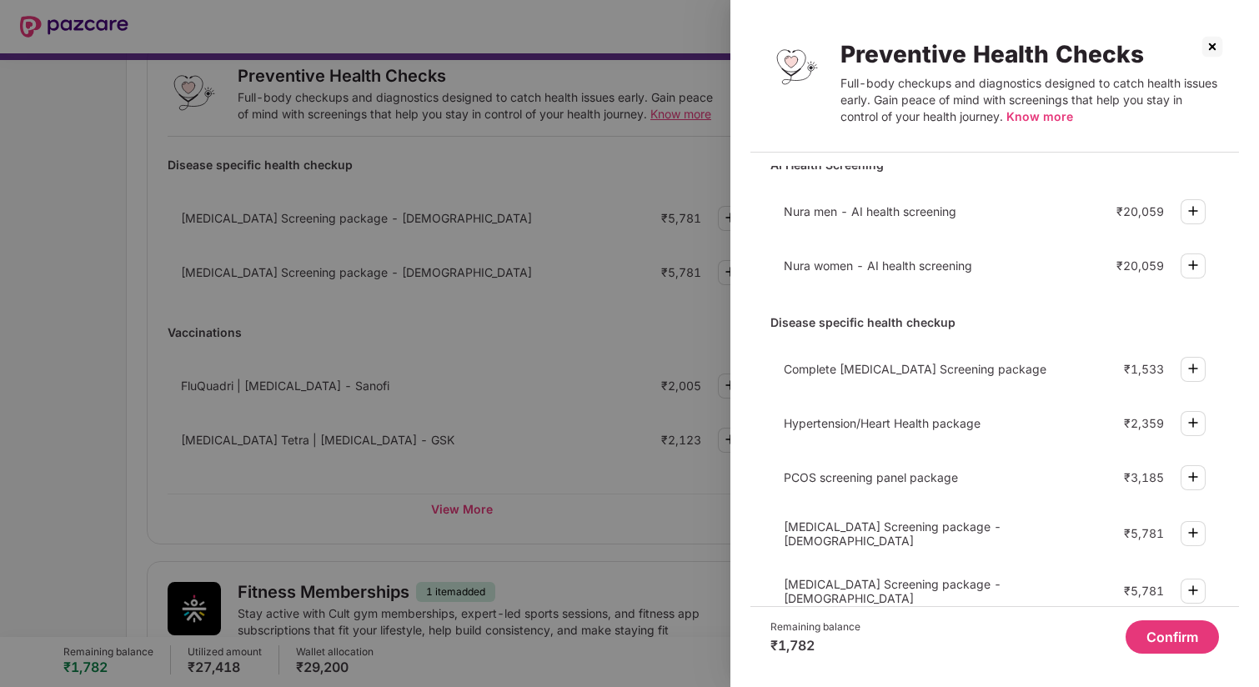
scroll to position [0, 0]
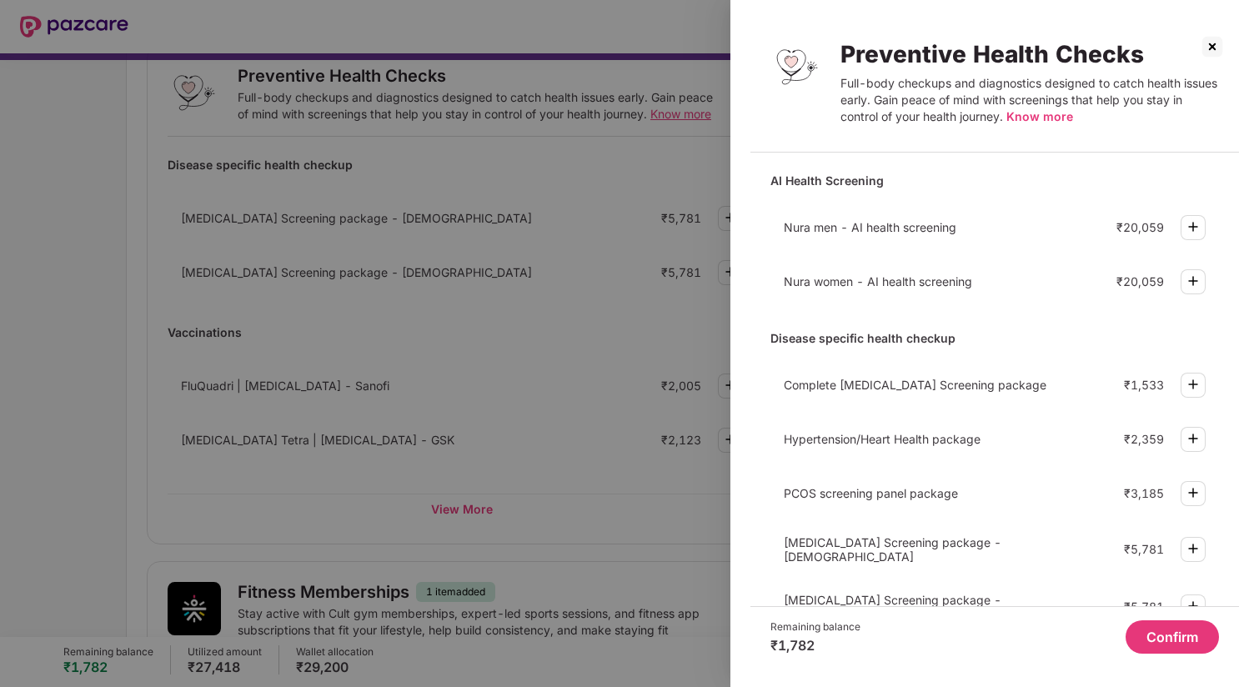
click at [1188, 390] on img at bounding box center [1193, 384] width 20 height 20
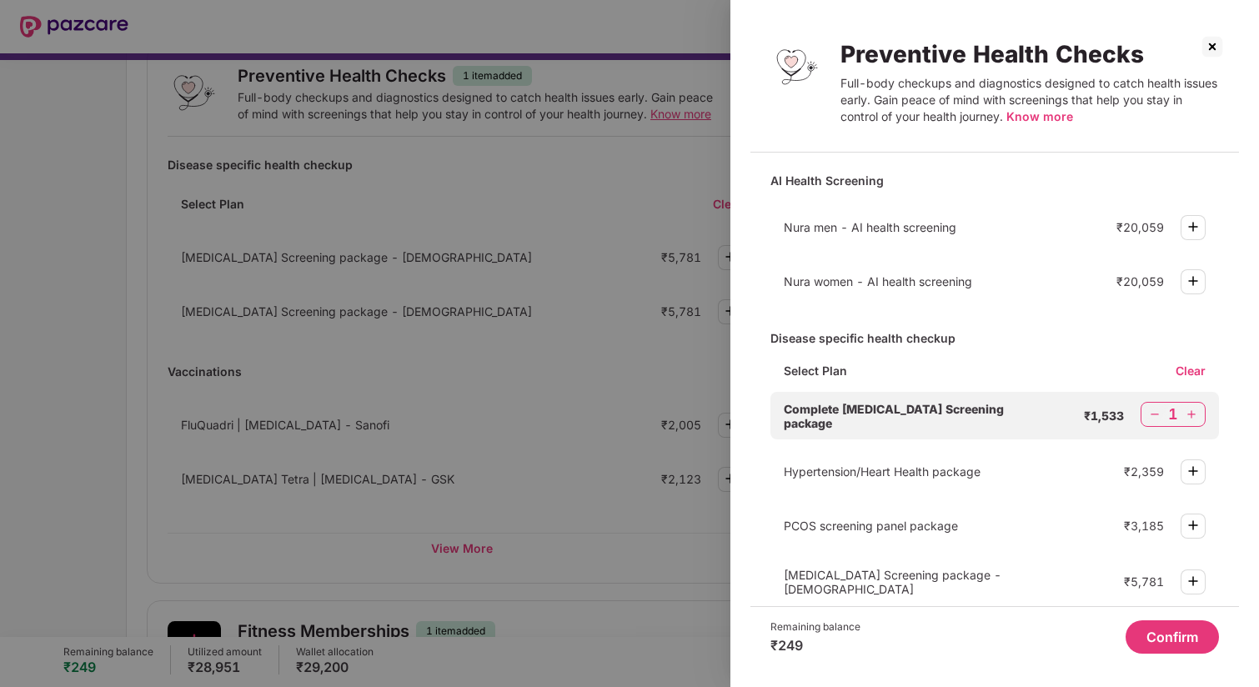
click at [1218, 48] on img at bounding box center [1212, 46] width 27 height 27
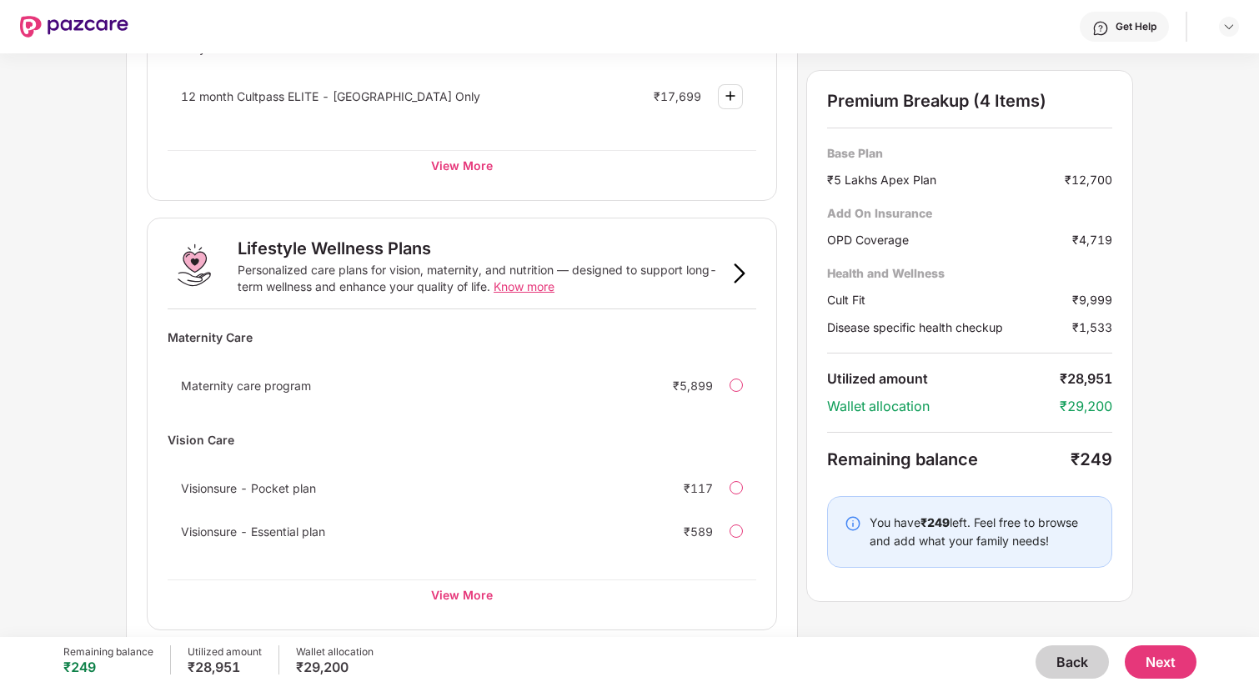
scroll to position [1055, 0]
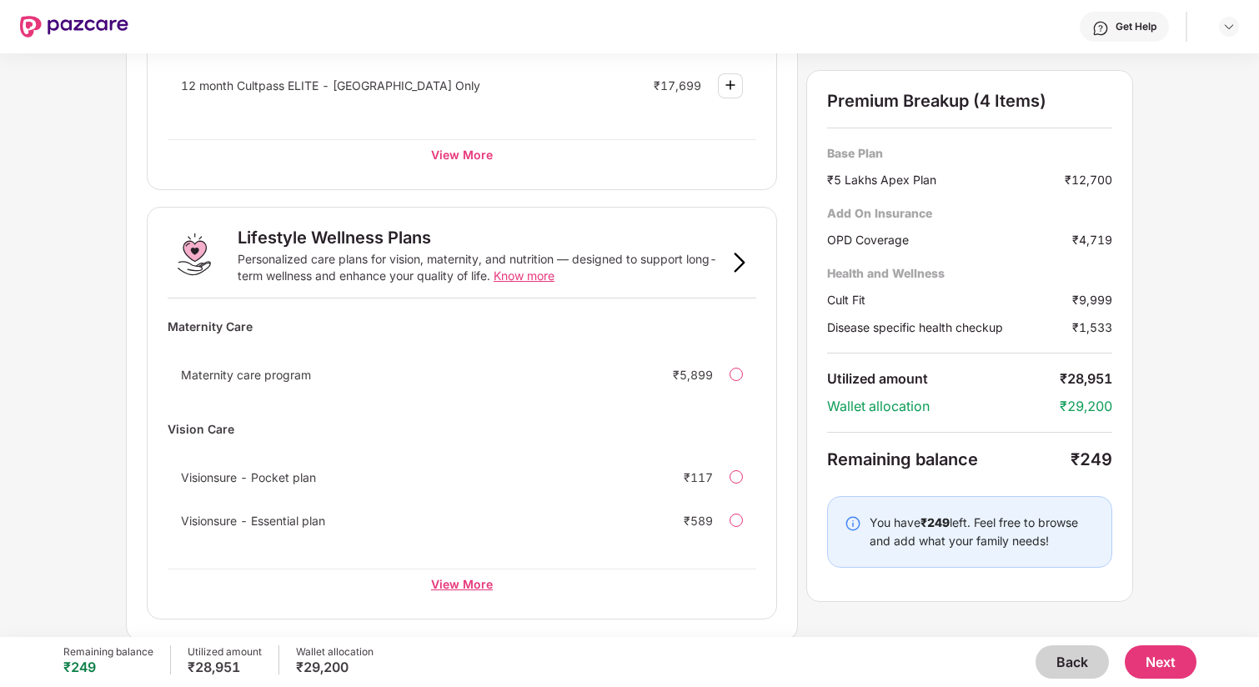
click at [465, 583] on div "View More" at bounding box center [462, 584] width 589 height 30
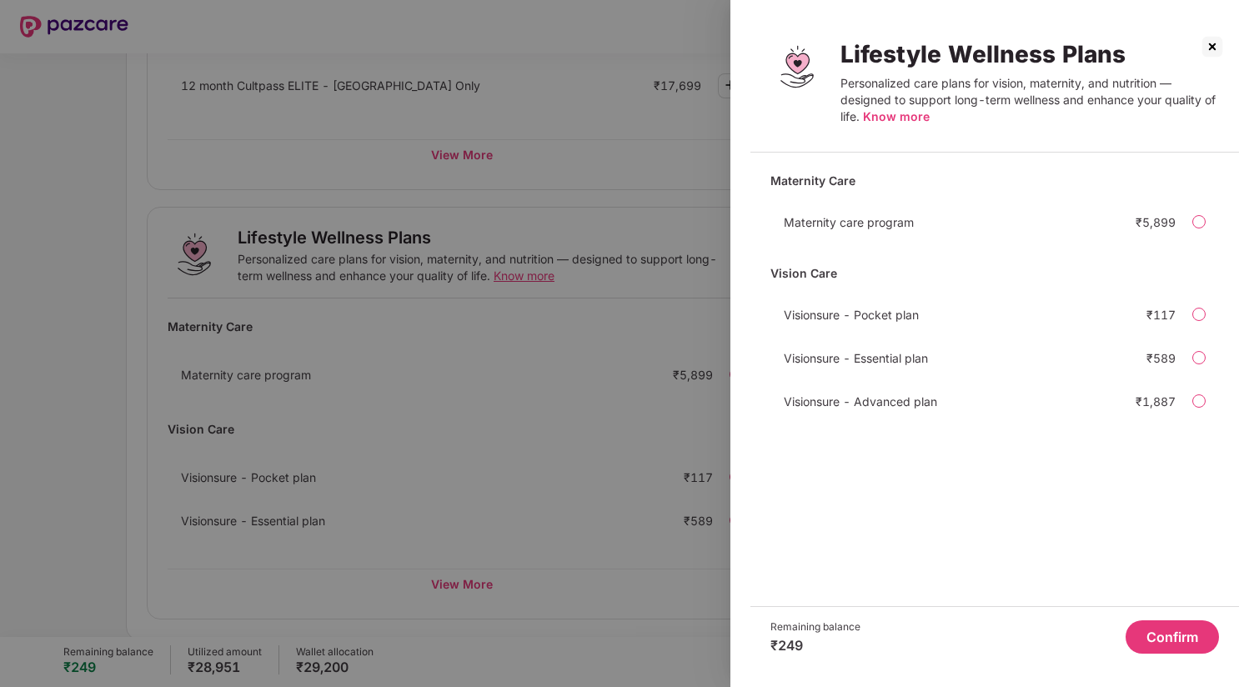
click at [1221, 53] on img at bounding box center [1212, 46] width 27 height 27
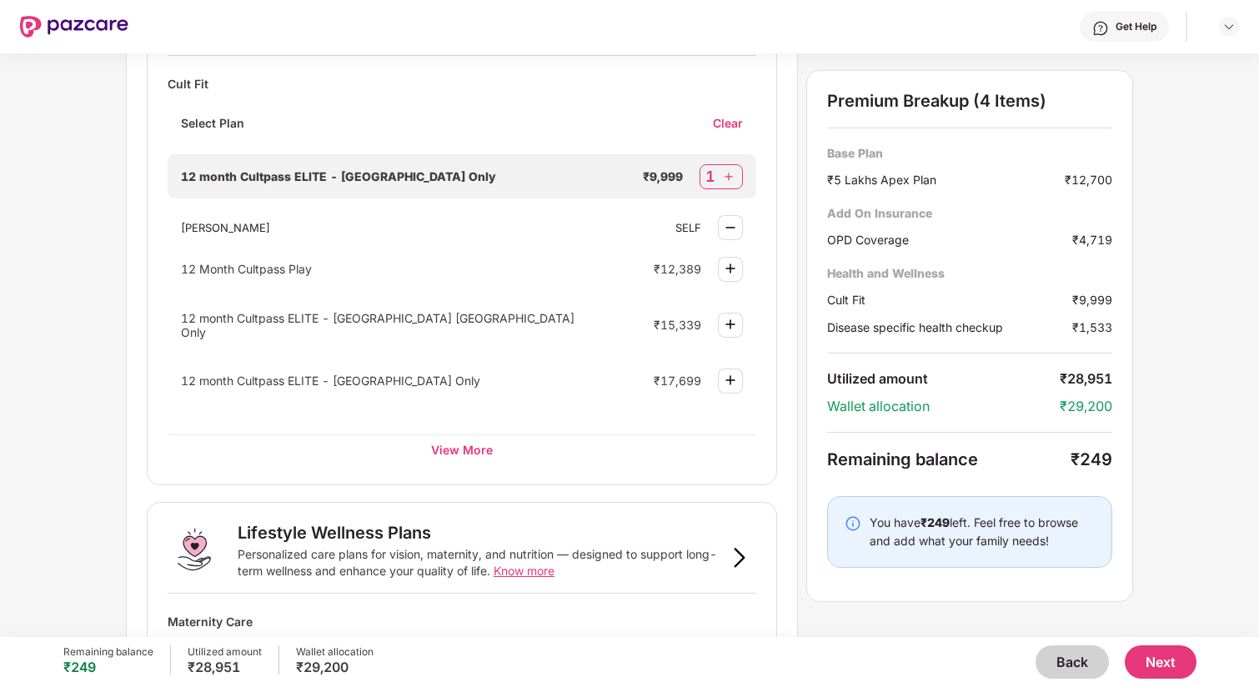
scroll to position [750, 0]
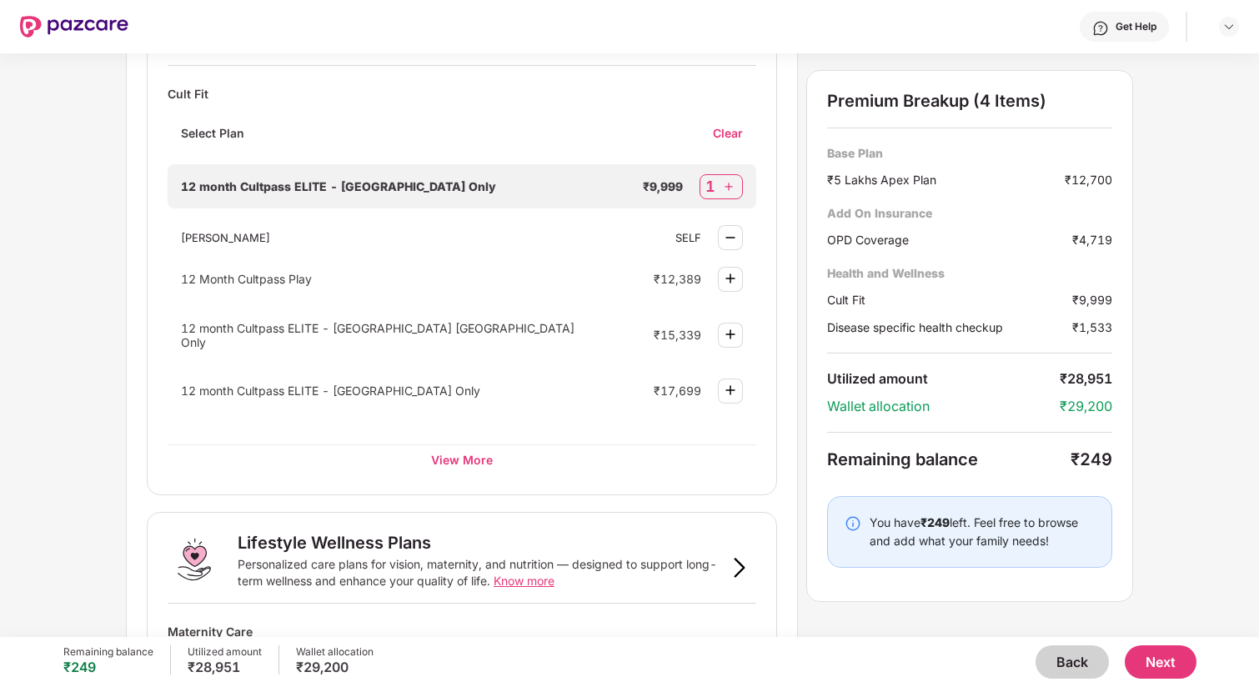
click at [1187, 666] on button "Next" at bounding box center [1161, 661] width 72 height 33
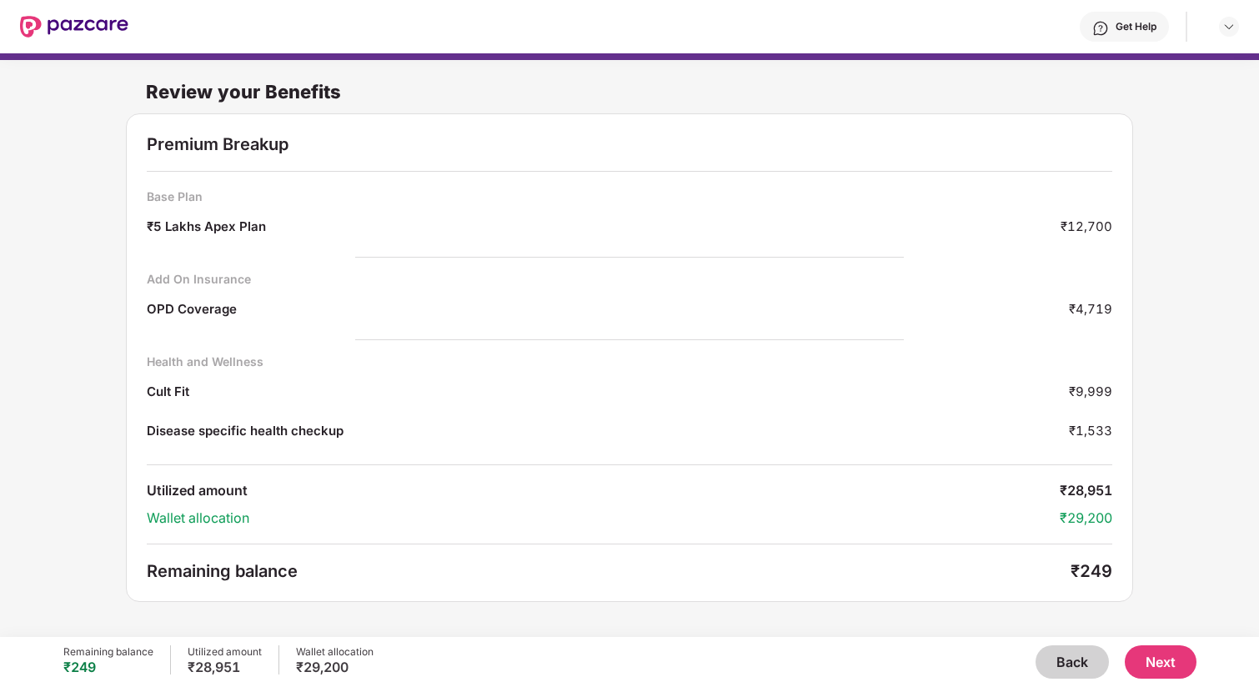
click at [1165, 658] on button "Next" at bounding box center [1161, 661] width 72 height 33
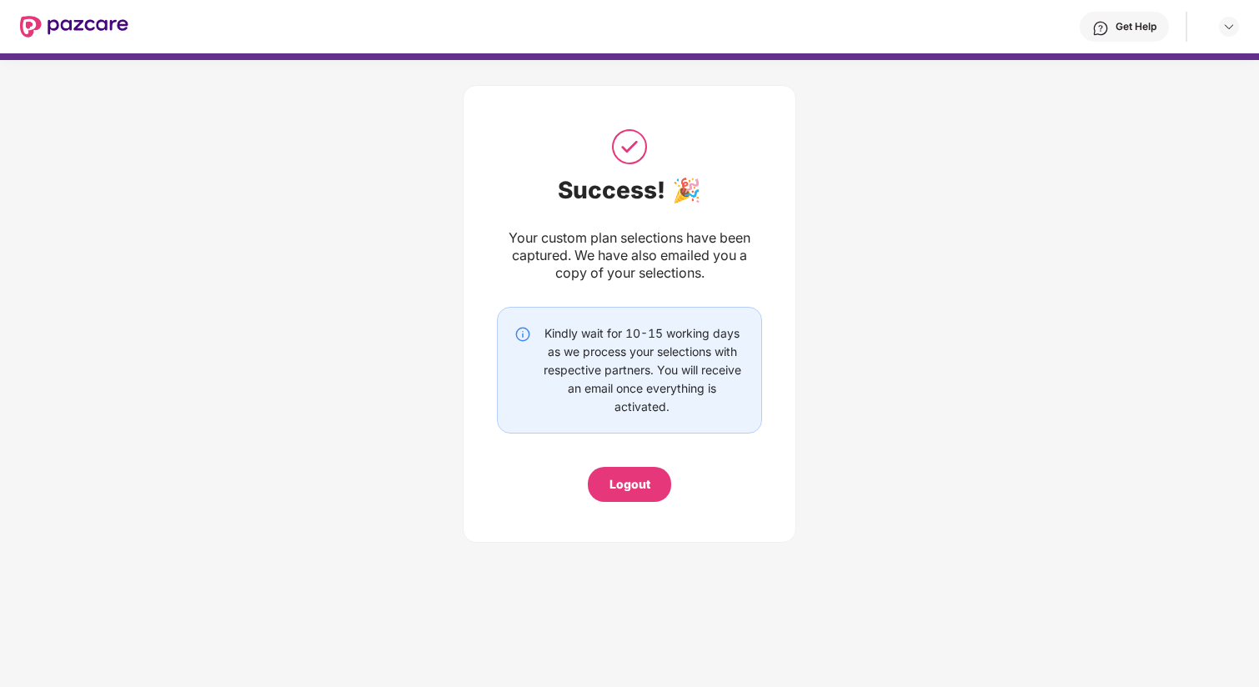
click at [647, 483] on div "Logout" at bounding box center [629, 484] width 41 height 18
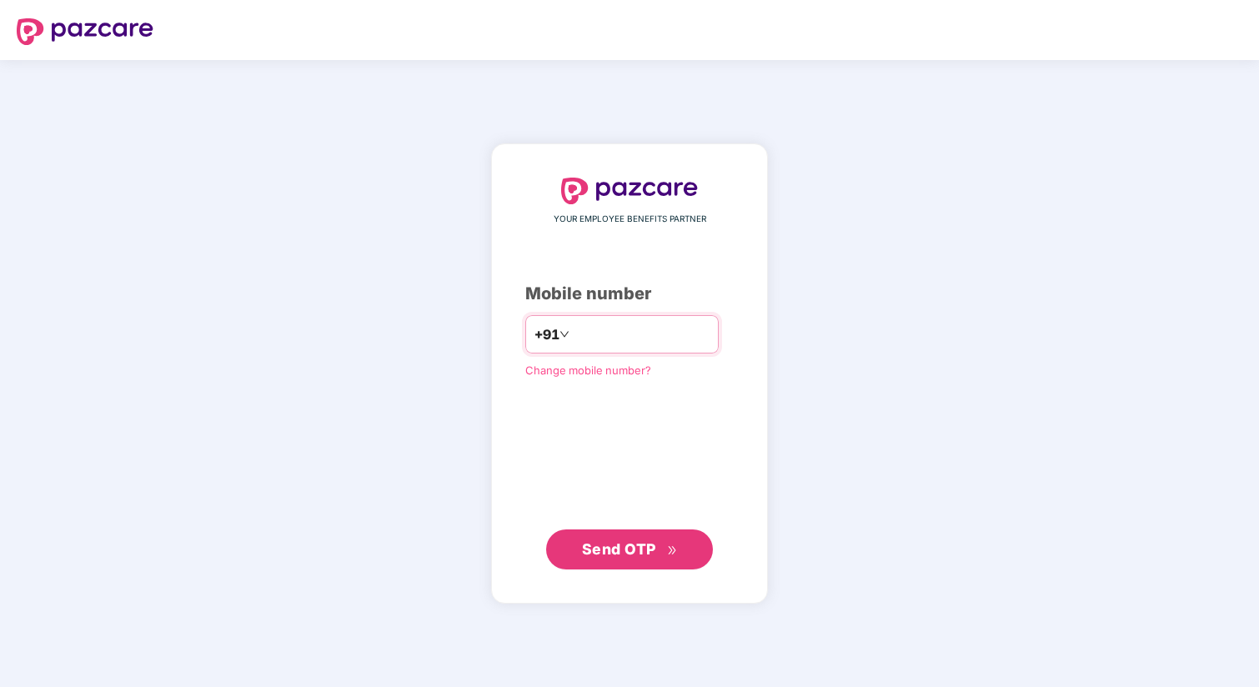
click at [619, 337] on input "*********" at bounding box center [641, 334] width 137 height 27
type input "**********"
click at [645, 547] on span "Send OTP" at bounding box center [619, 549] width 74 height 18
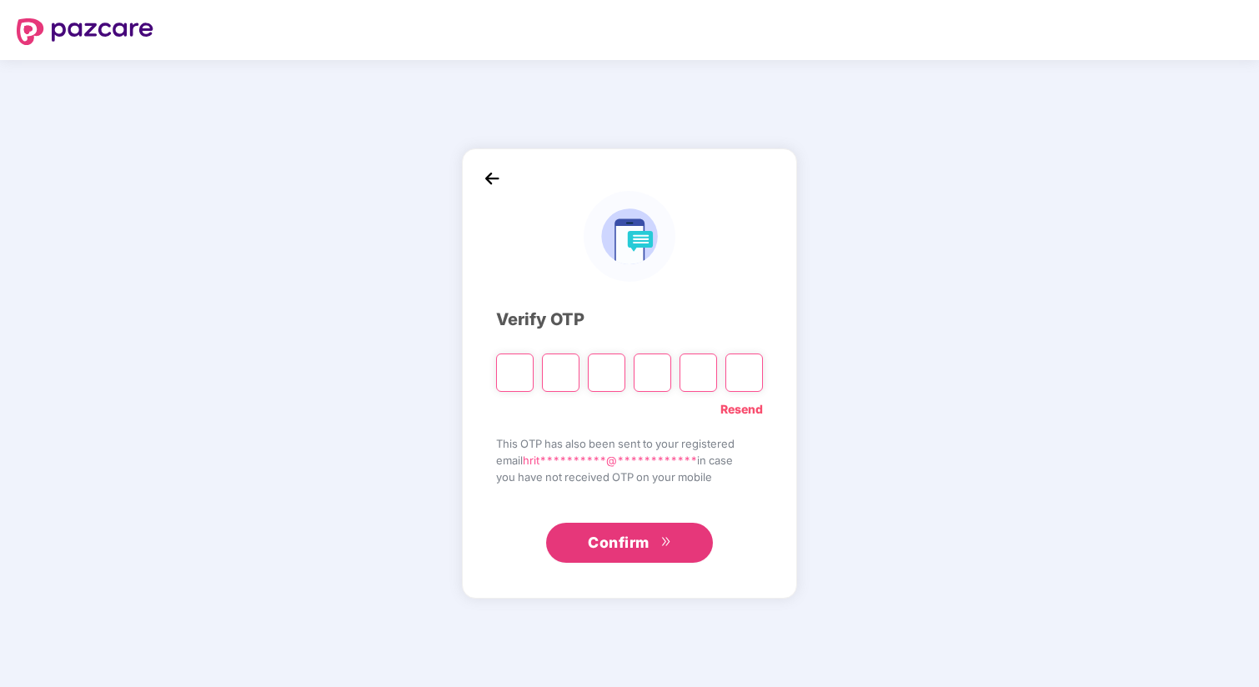
type input "*"
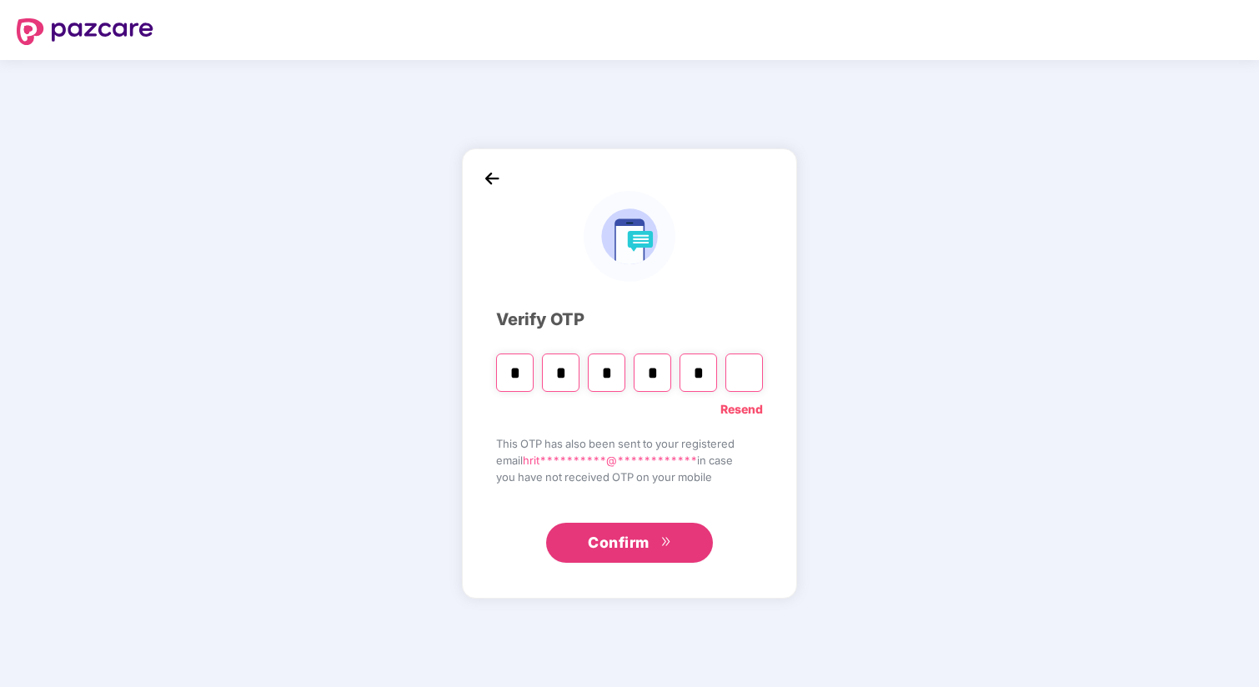
type input "*"
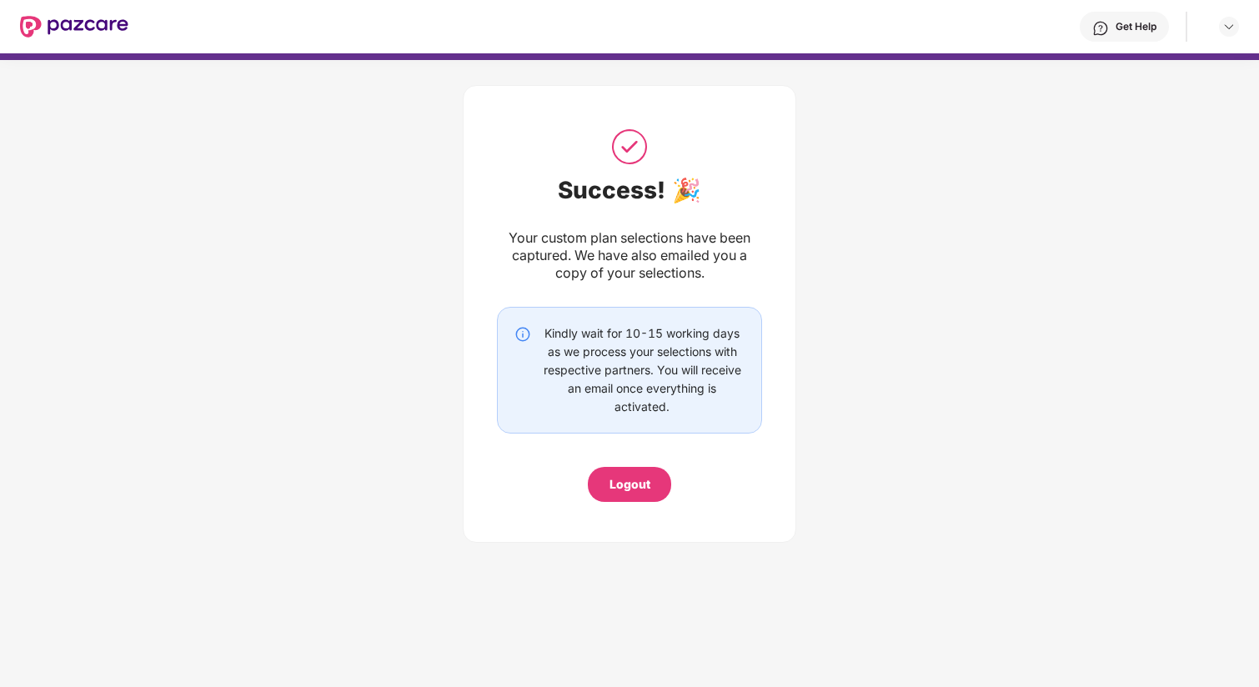
click at [578, 262] on div "Your custom plan selections have been captured. We have also emailed you a copy…" at bounding box center [629, 255] width 265 height 53
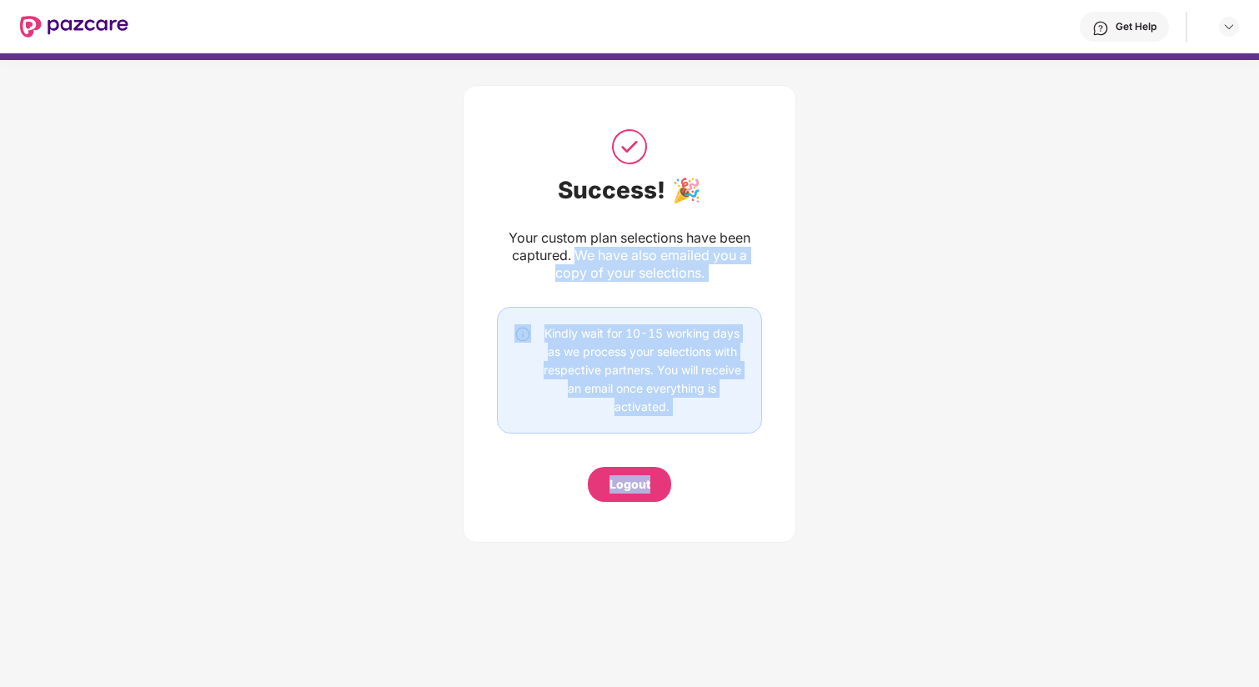
drag, startPoint x: 578, startPoint y: 262, endPoint x: 702, endPoint y: 446, distance: 222.2
click at [702, 446] on div "Success! 🎉 Your custom plan selections have been captured. We have also emailed…" at bounding box center [629, 314] width 265 height 376
click at [697, 403] on div "Kindly wait for 10-15 working days as we process your selections with respectiv…" at bounding box center [641, 370] width 205 height 92
